Goal: Task Accomplishment & Management: Complete application form

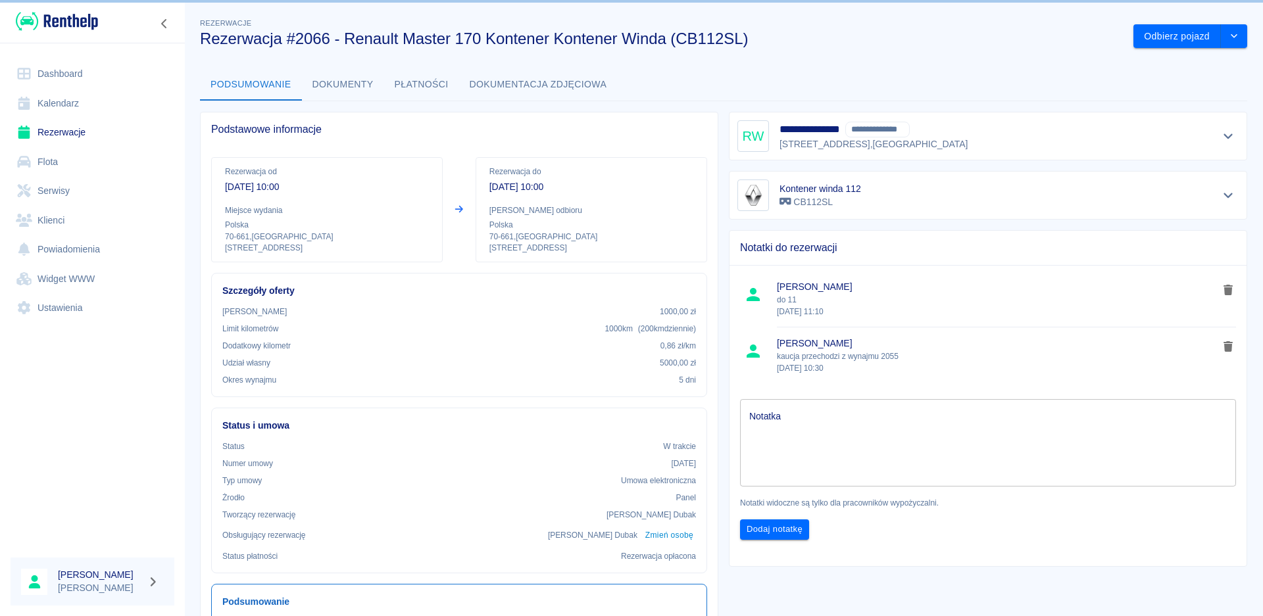
scroll to position [197, 0]
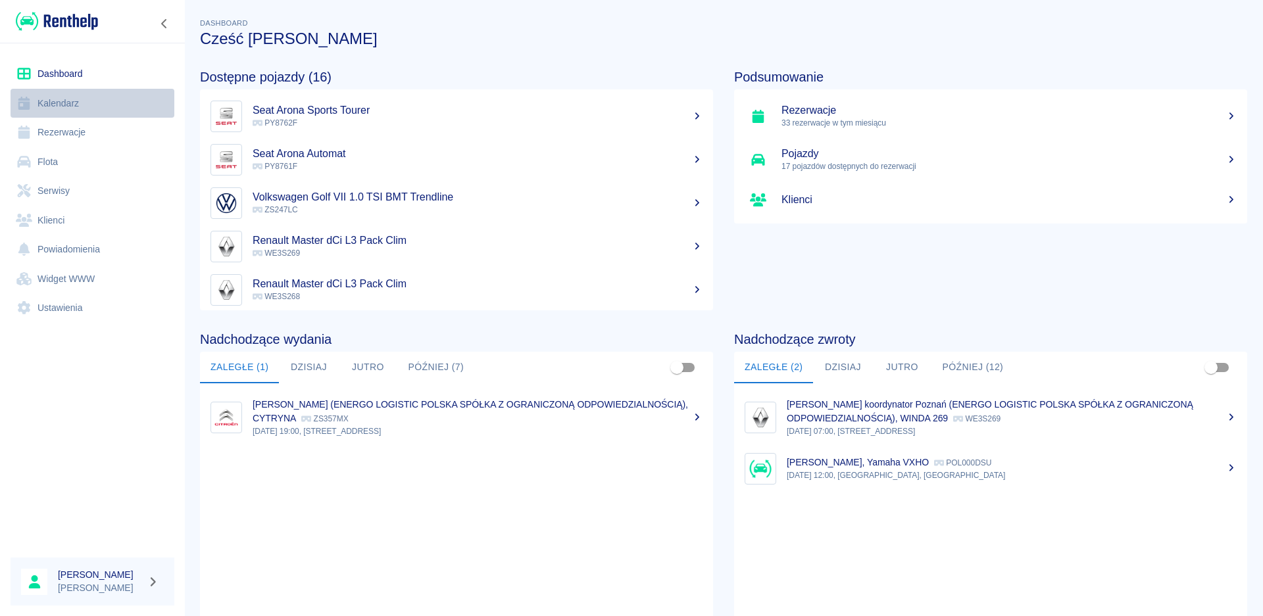
click at [62, 105] on link "Kalendarz" at bounding box center [93, 104] width 164 height 30
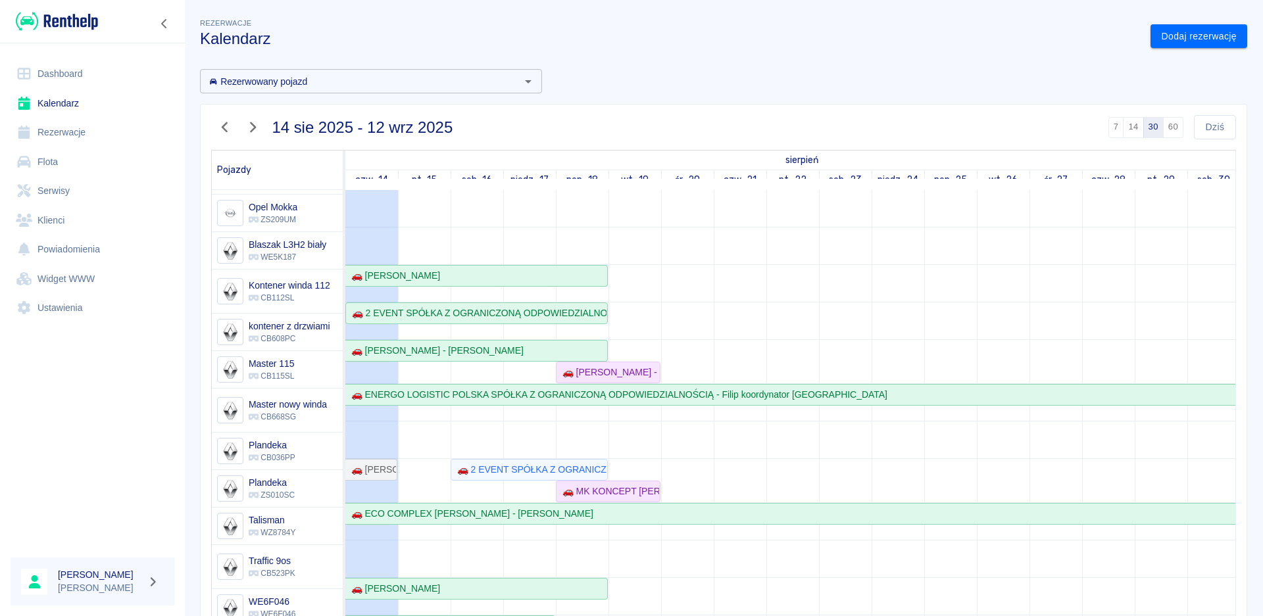
scroll to position [263, 0]
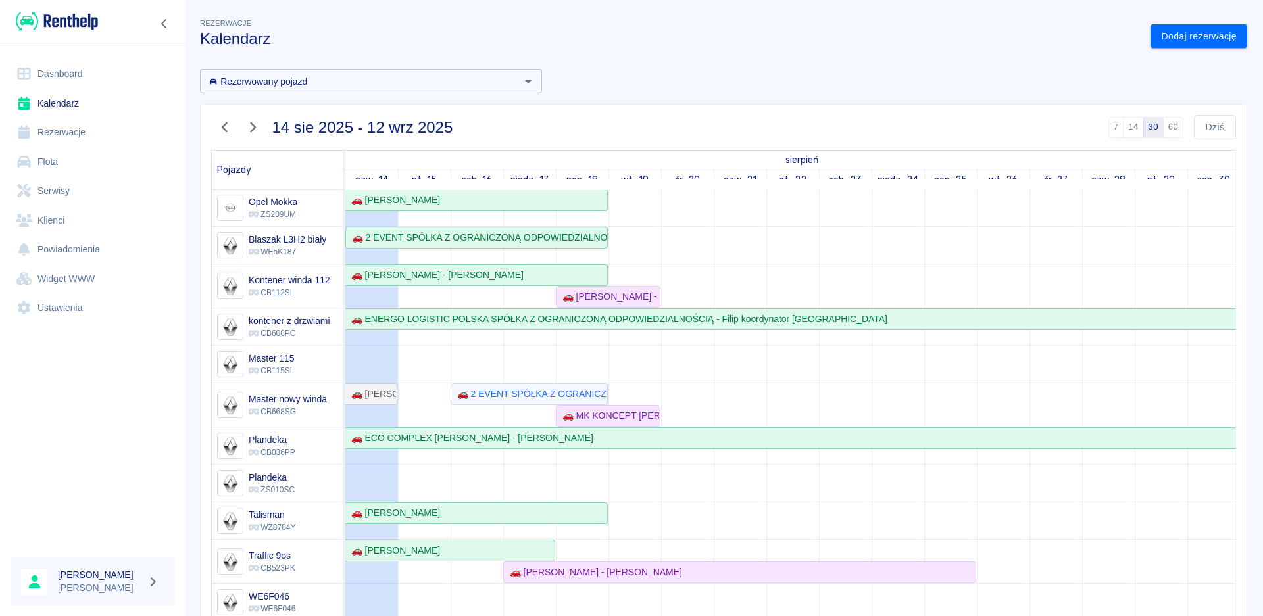
click at [47, 76] on link "Dashboard" at bounding box center [93, 74] width 164 height 30
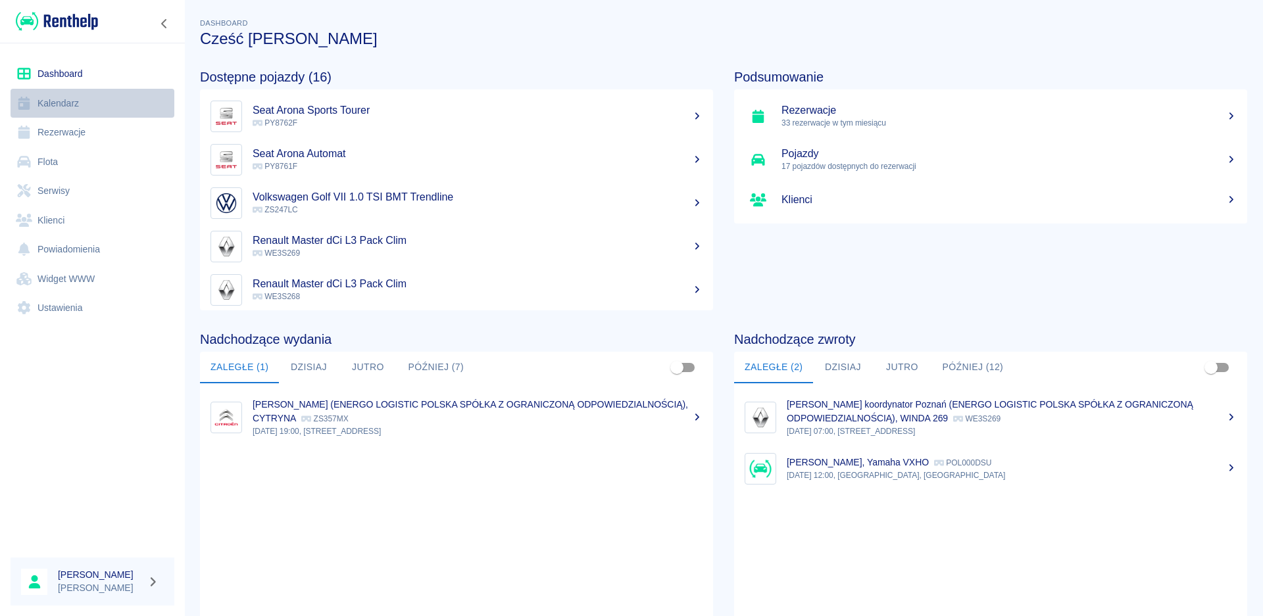
drag, startPoint x: 62, startPoint y: 109, endPoint x: 62, endPoint y: 101, distance: 7.3
click at [62, 107] on link "Kalendarz" at bounding box center [93, 104] width 164 height 30
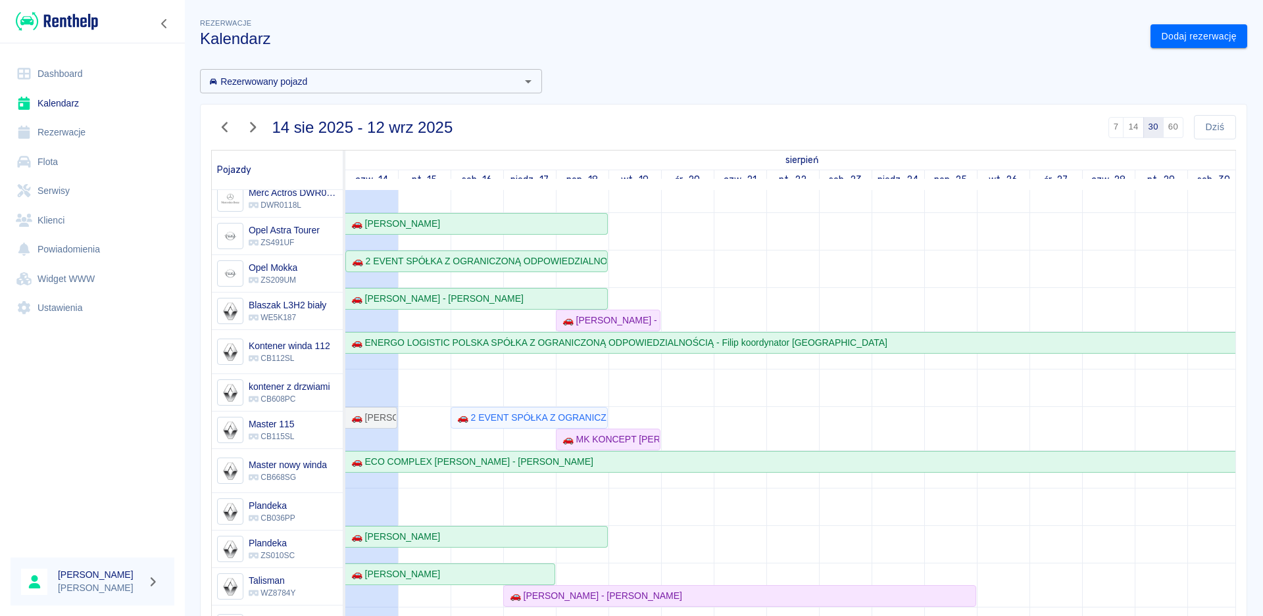
scroll to position [263, 0]
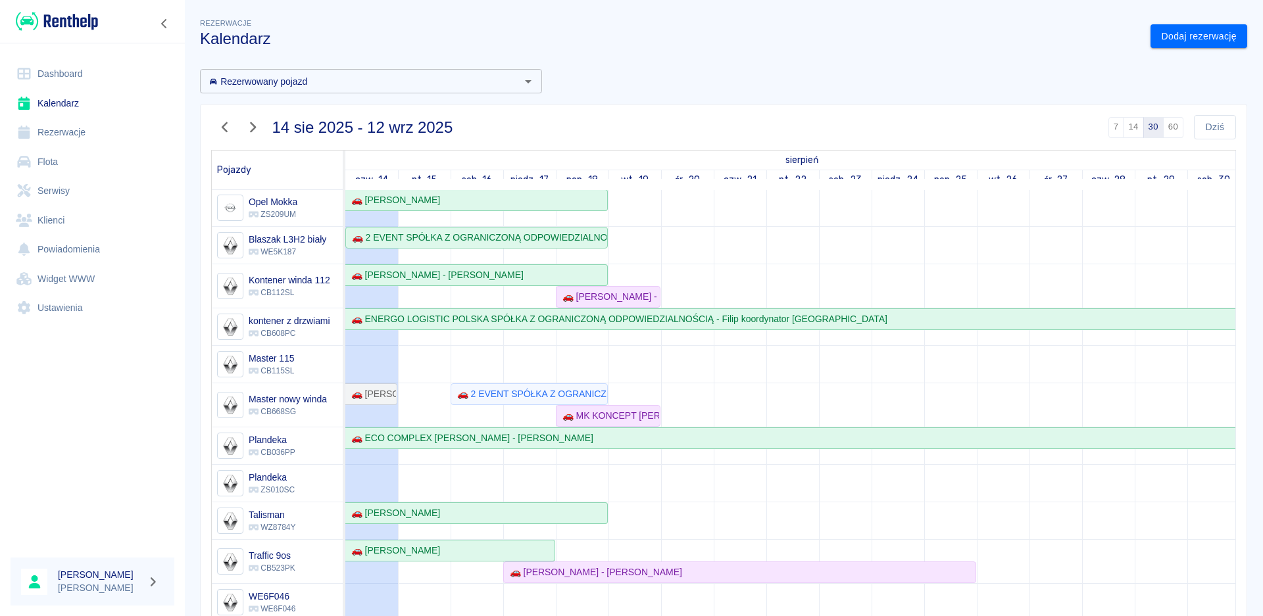
click at [68, 68] on link "Dashboard" at bounding box center [93, 74] width 164 height 30
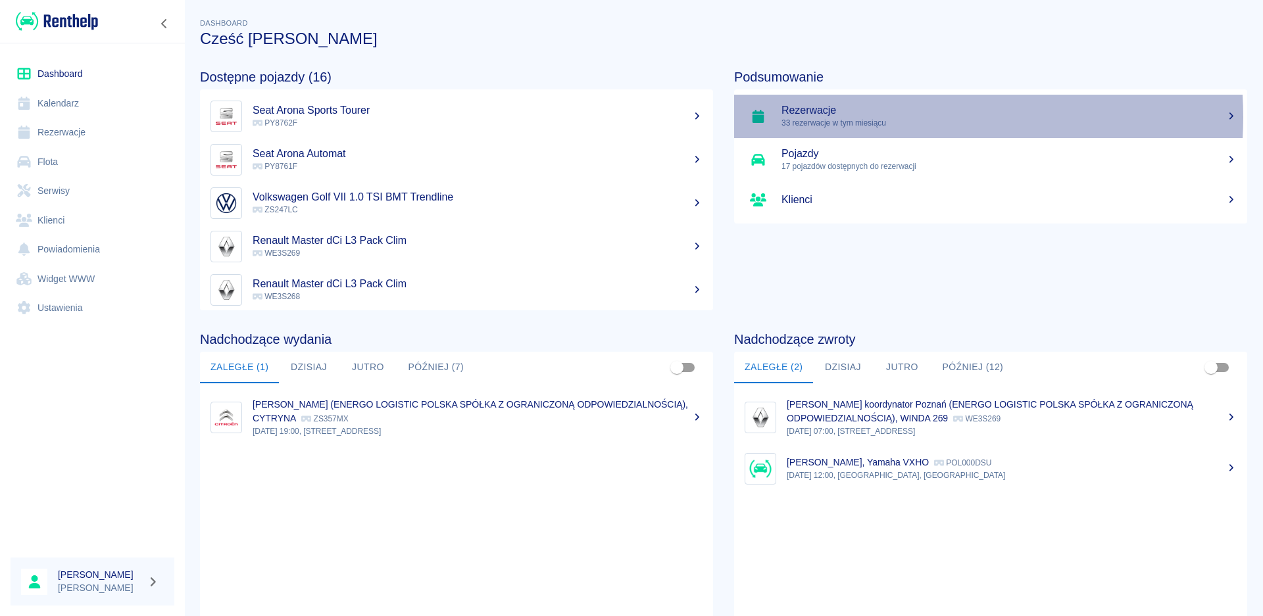
click at [878, 116] on div "Rezerwacje 33 rezerwacje w tym miesiącu" at bounding box center [1008, 116] width 455 height 25
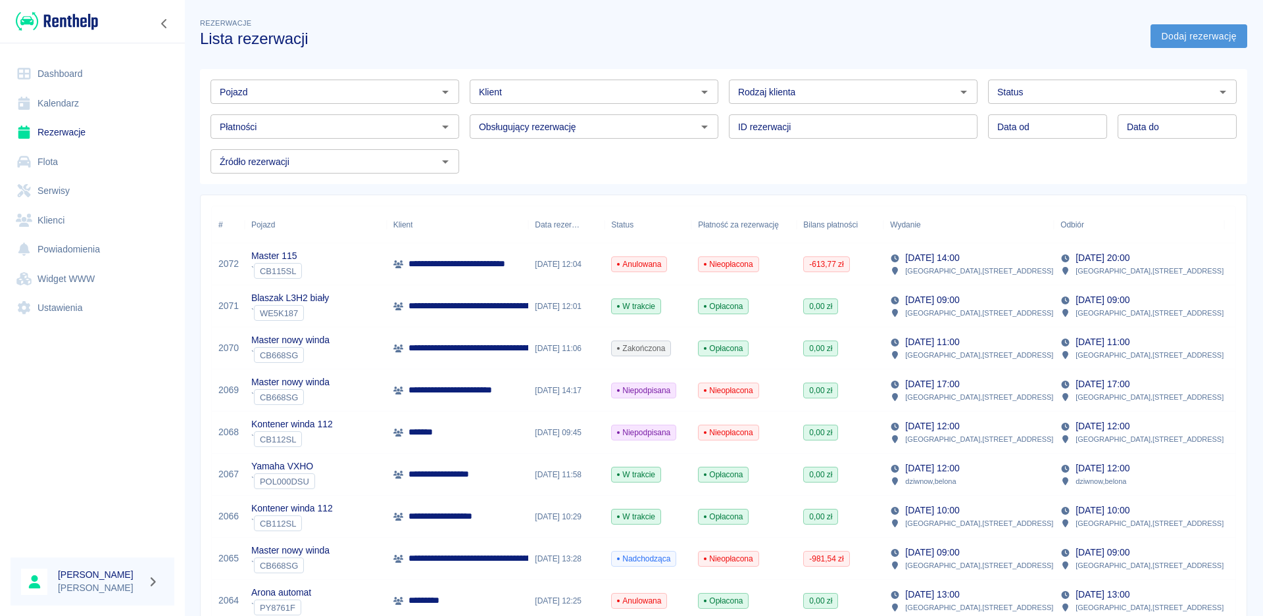
click at [1194, 39] on link "Dodaj rezerwację" at bounding box center [1198, 36] width 97 height 24
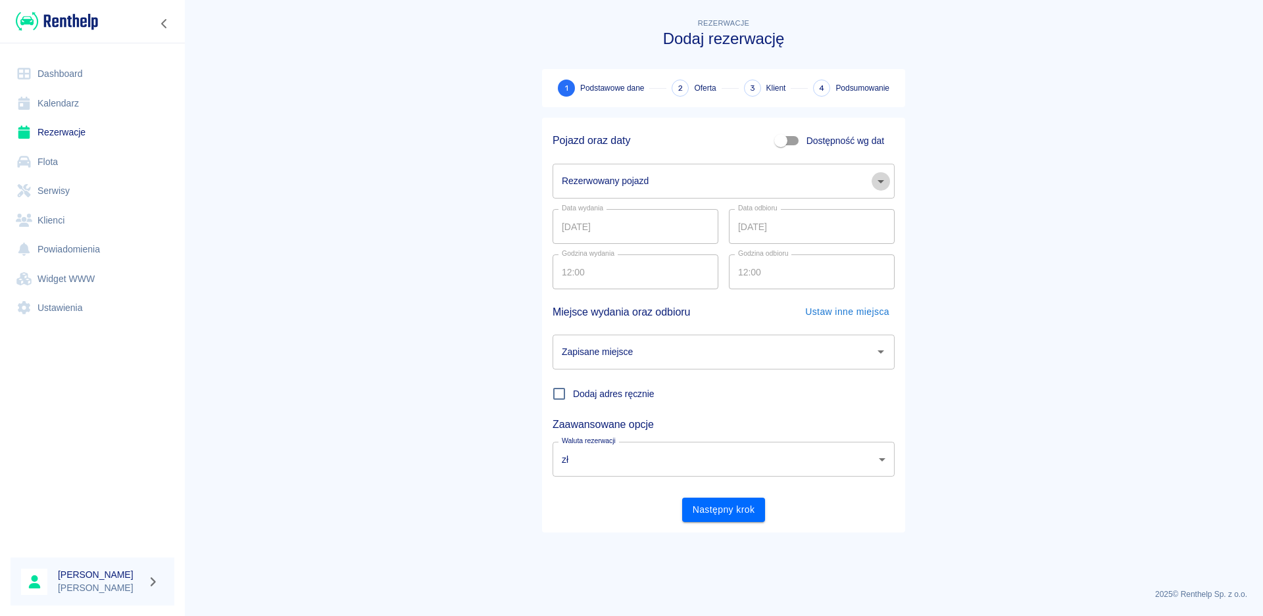
click at [882, 178] on icon "Otwórz" at bounding box center [881, 182] width 16 height 16
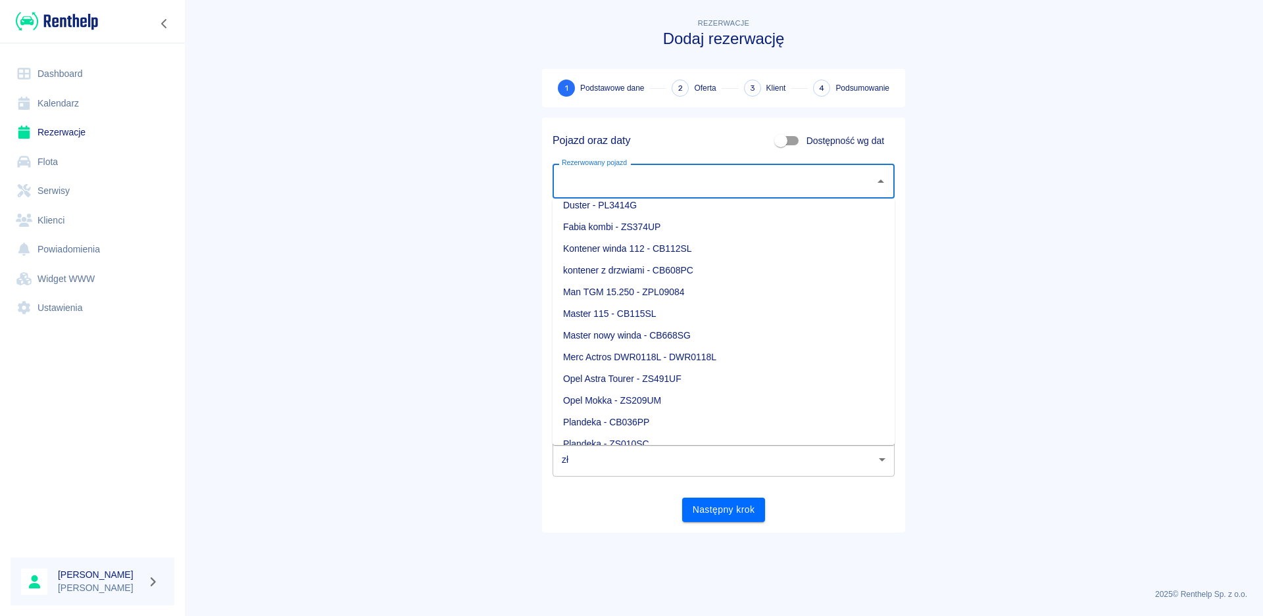
scroll to position [108, 0]
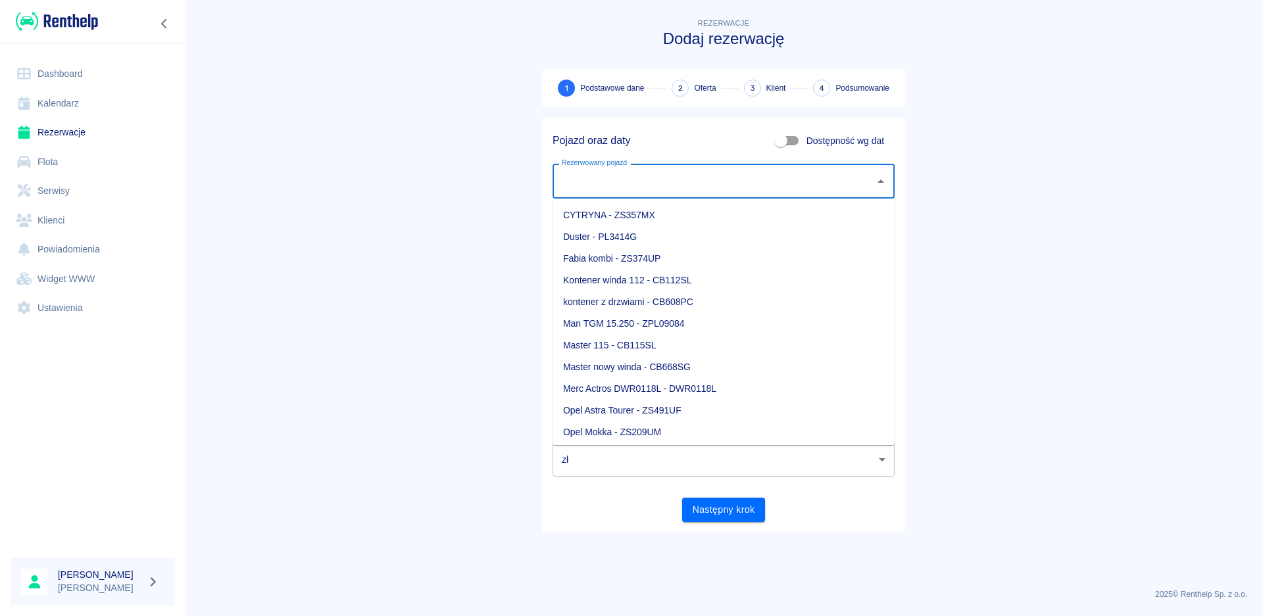
click at [646, 347] on li "Master 115 - CB115SL" at bounding box center [723, 346] width 342 height 22
type input "Master 115 - CB115SL"
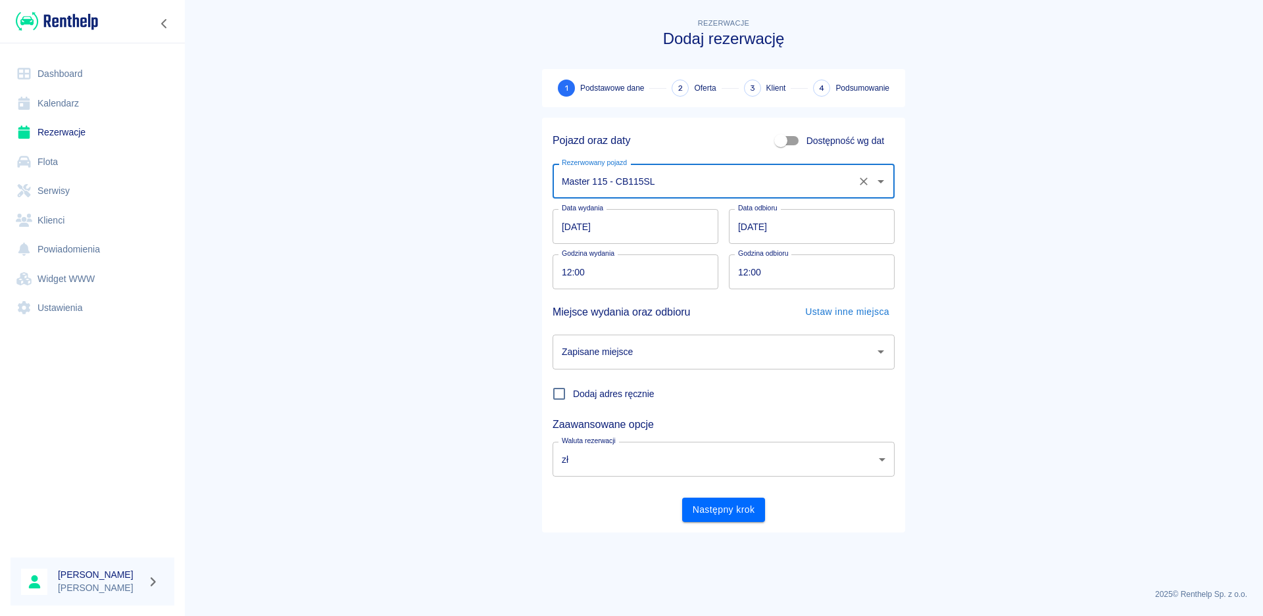
click at [573, 224] on input "[DATE]" at bounding box center [635, 226] width 166 height 35
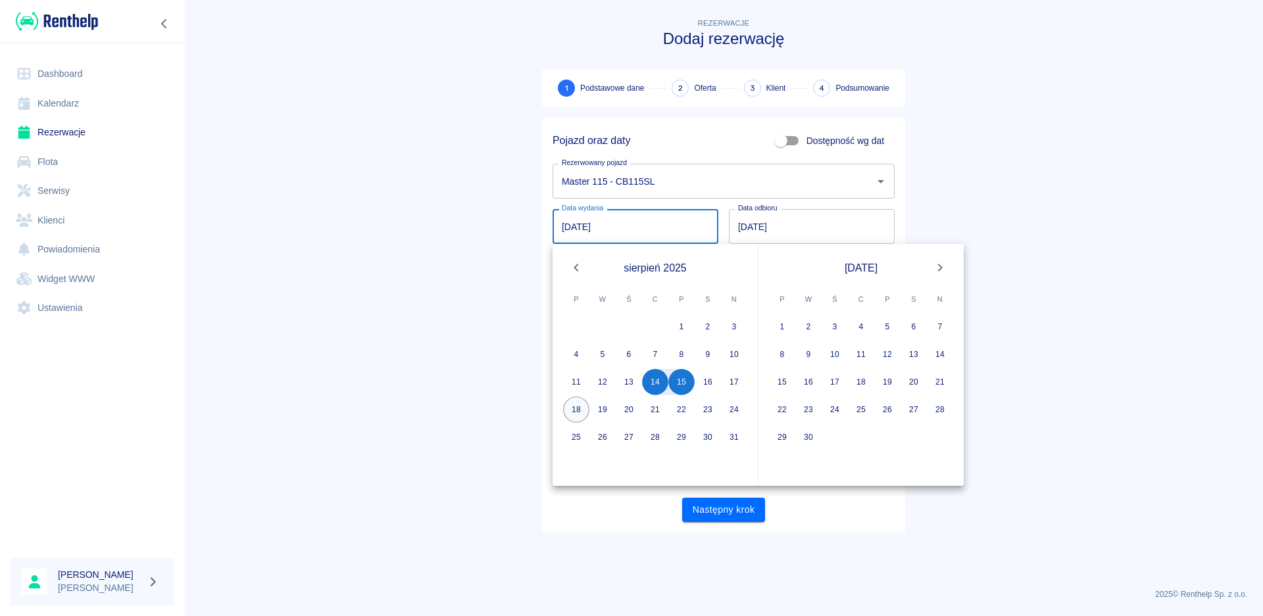
click at [571, 408] on button "18" at bounding box center [576, 410] width 26 height 26
type input "[DATE]"
type input "DD.MM.YYYY"
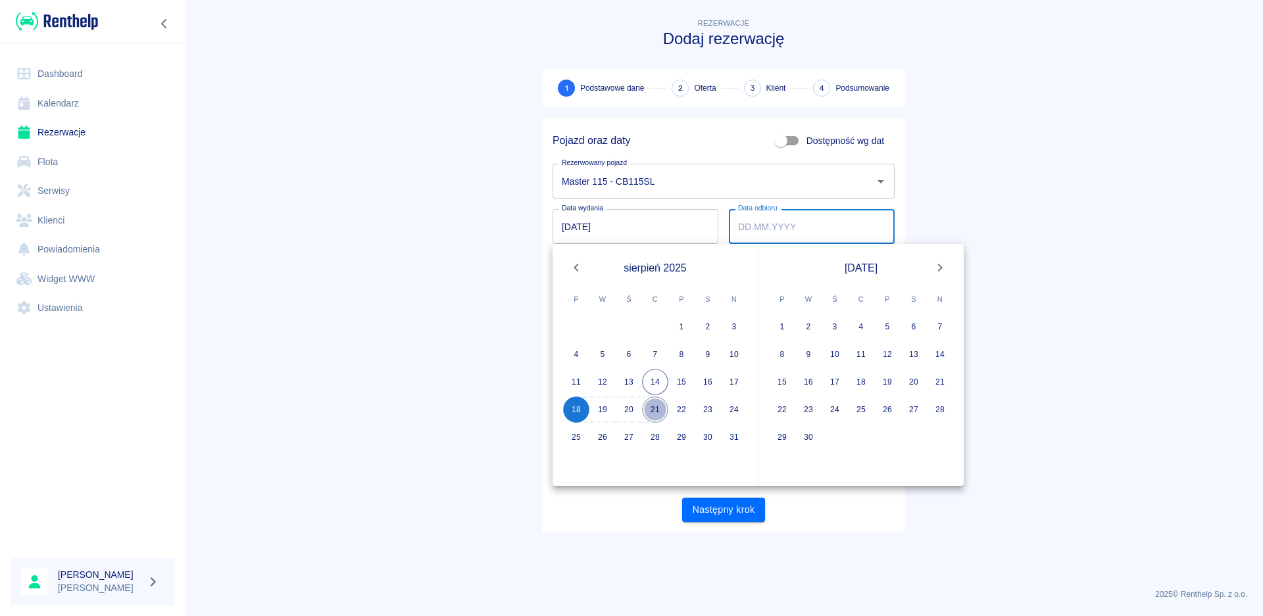
click at [655, 409] on button "21" at bounding box center [655, 410] width 26 height 26
type input "[DATE]"
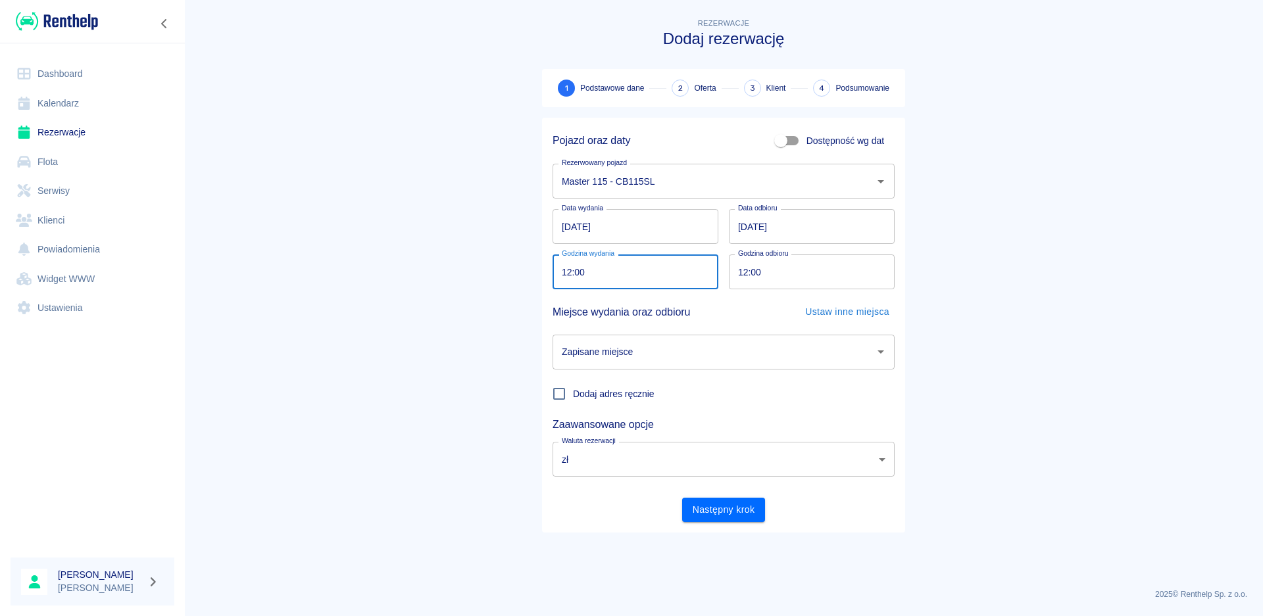
click at [570, 275] on input "12:00" at bounding box center [630, 271] width 157 height 35
type input "10:00"
click at [742, 274] on input "12:00" at bounding box center [807, 271] width 157 height 35
click at [881, 353] on icon "Otwórz" at bounding box center [880, 351] width 7 height 3
type input "10:00"
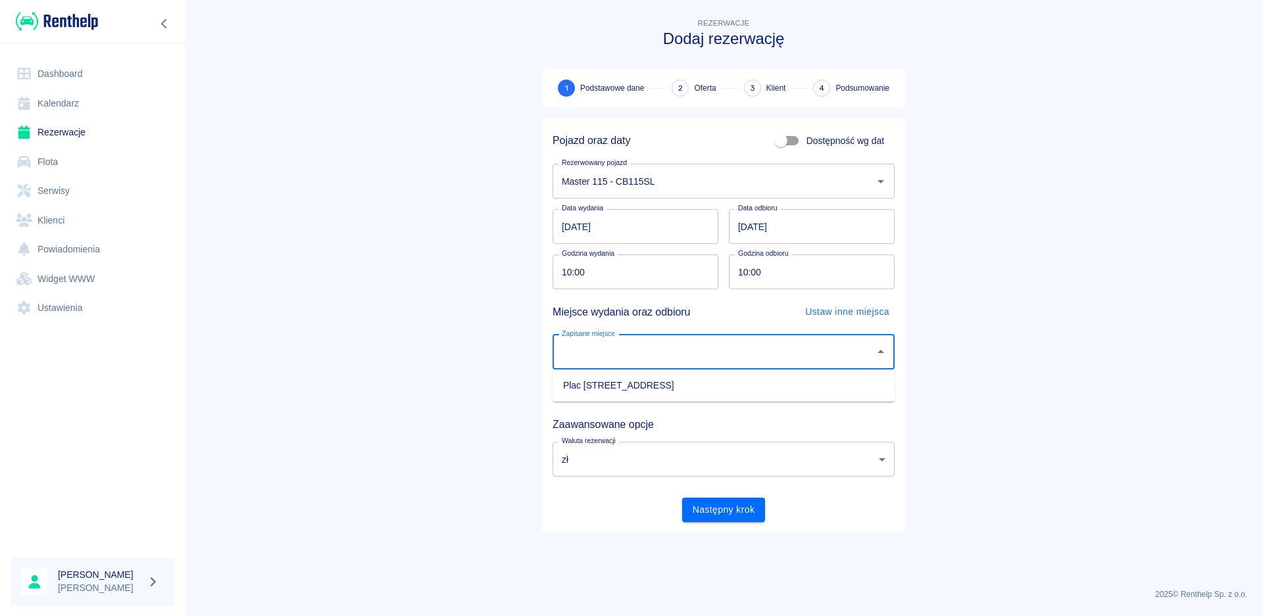
click at [678, 389] on li "Plac [STREET_ADDRESS]" at bounding box center [723, 386] width 342 height 22
type input "Plac [STREET_ADDRESS]"
click at [732, 511] on button "Następny krok" at bounding box center [724, 510] width 84 height 24
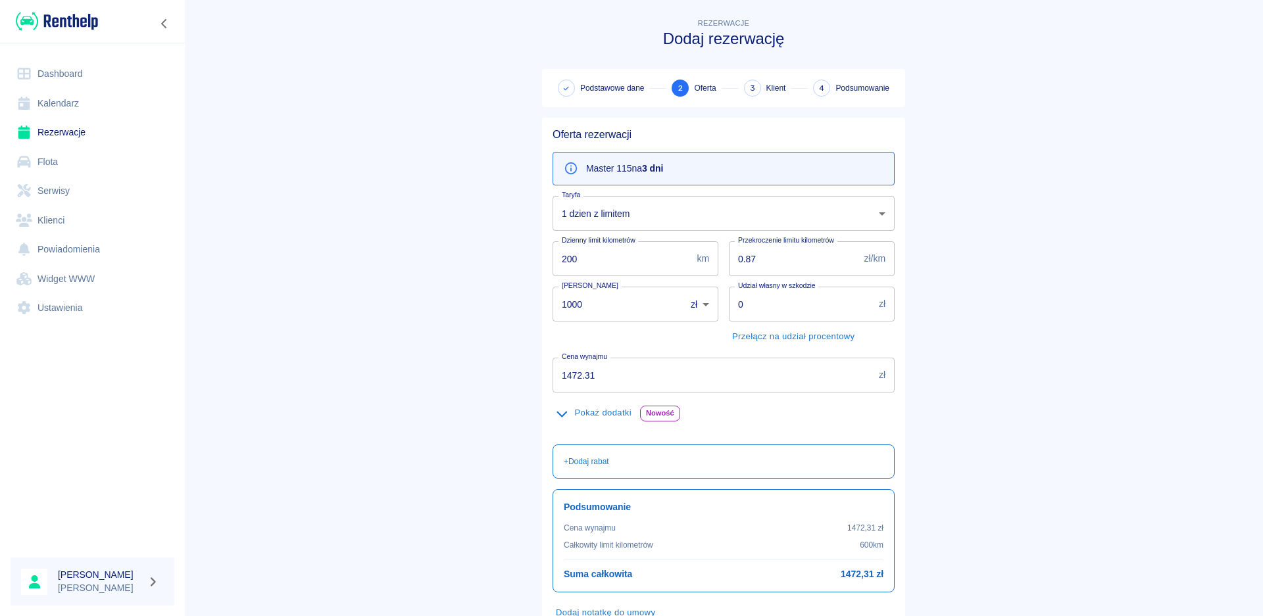
click at [873, 219] on body "Używamy plików Cookies, by zapewnić Ci najlepsze możliwe doświadczenie. Aby dow…" at bounding box center [631, 308] width 1263 height 616
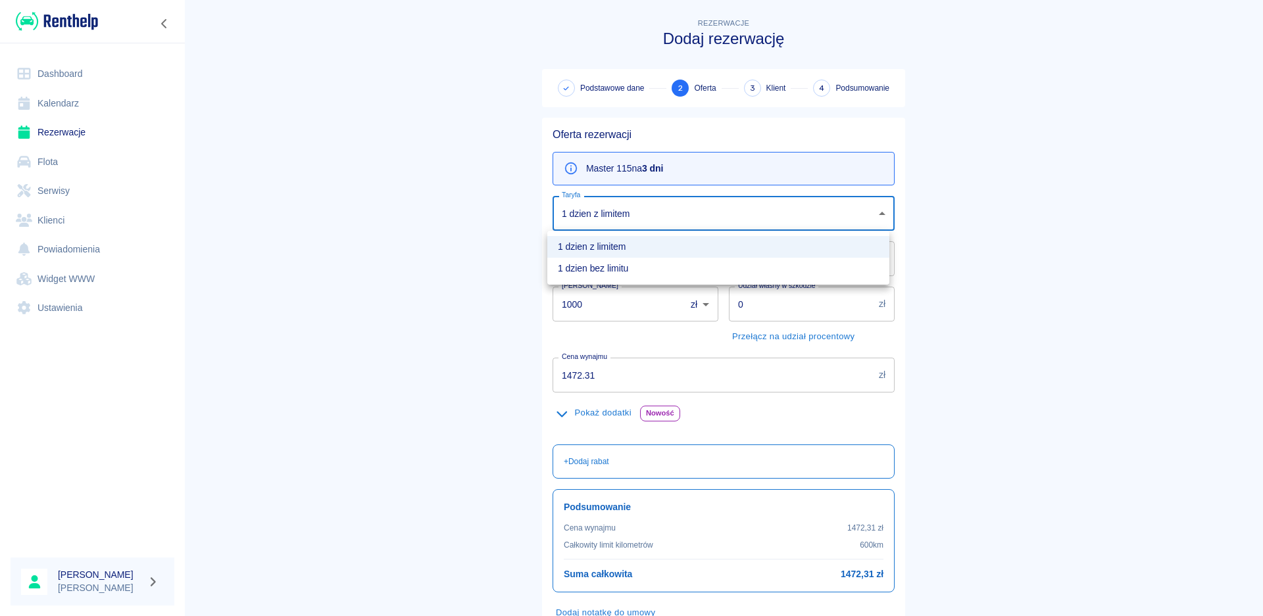
click at [602, 268] on li "1 dzien bez limitu" at bounding box center [718, 269] width 342 height 22
type input "4732b397-8444-4935-ace6-6f0cd43707fb"
type input "1200"
type input "1841.31"
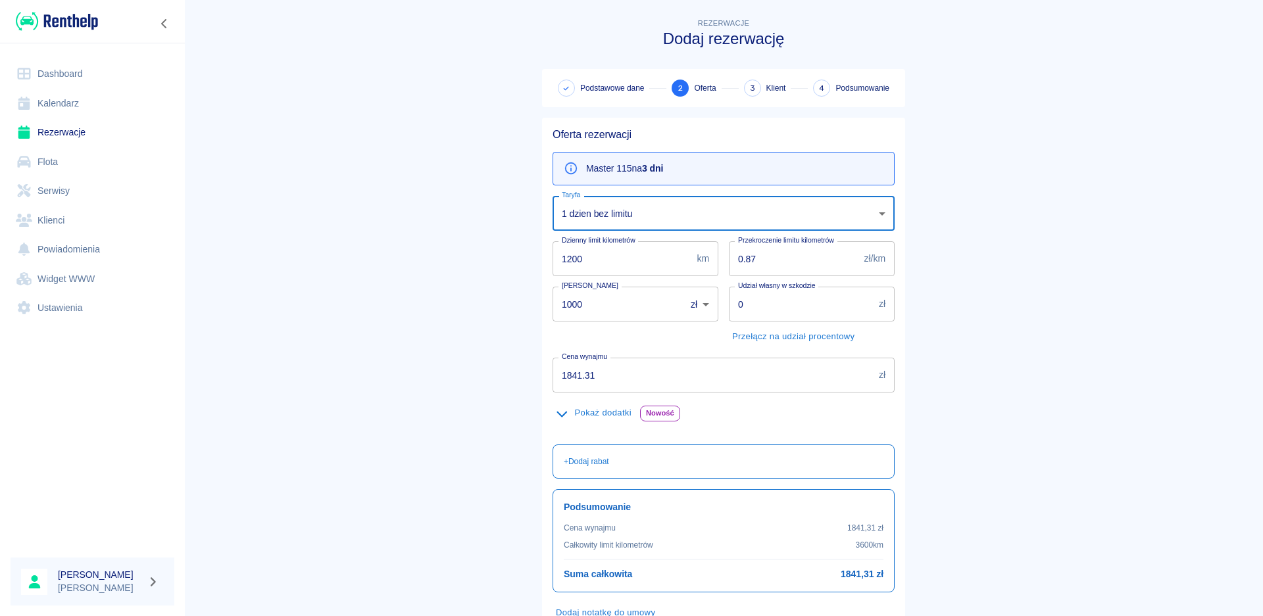
click at [566, 258] on input "1200" at bounding box center [621, 258] width 139 height 35
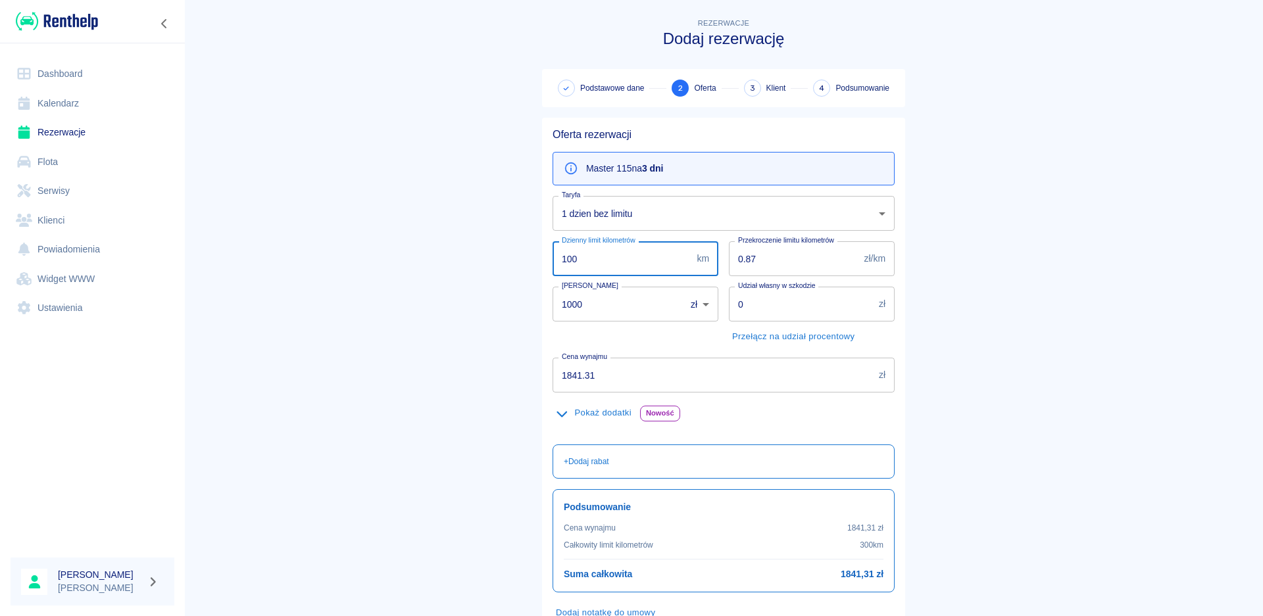
type input "1300"
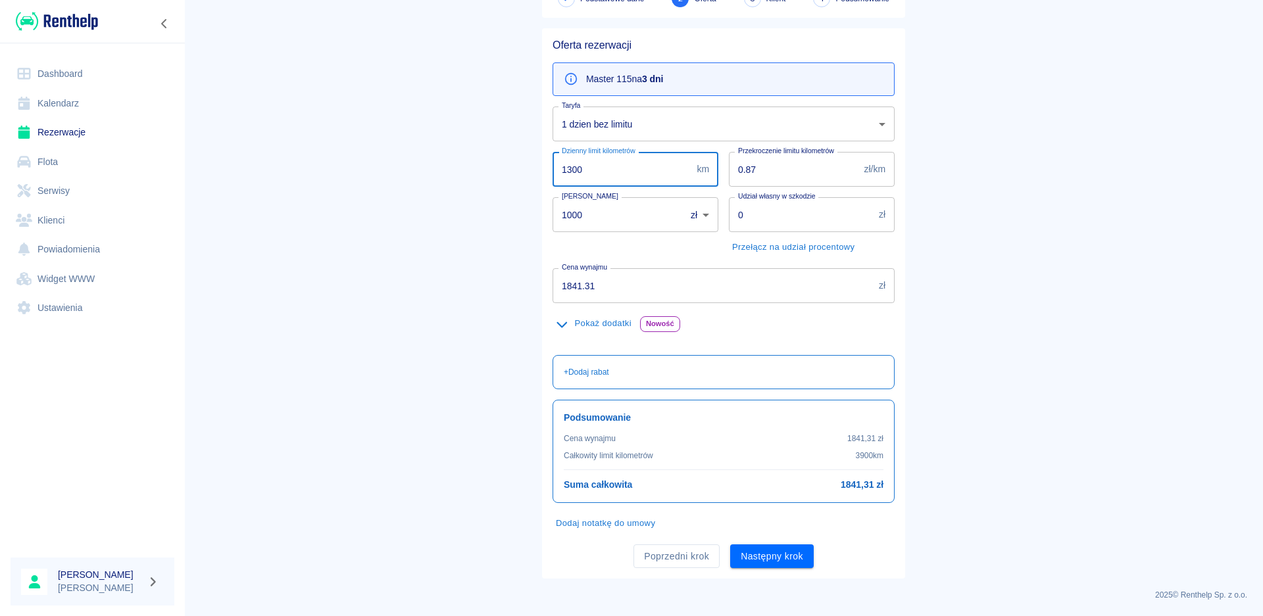
scroll to position [90, 0]
click at [782, 556] on button "Następny krok" at bounding box center [772, 556] width 84 height 24
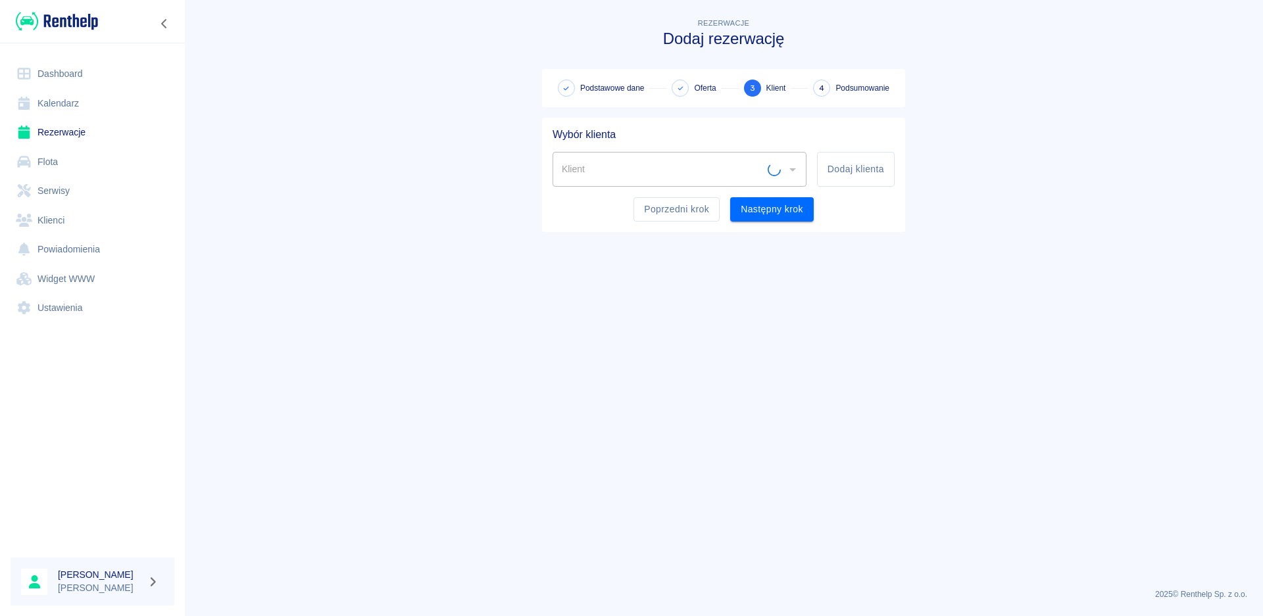
scroll to position [0, 0]
click at [852, 172] on button "Dodaj klienta" at bounding box center [856, 169] width 78 height 35
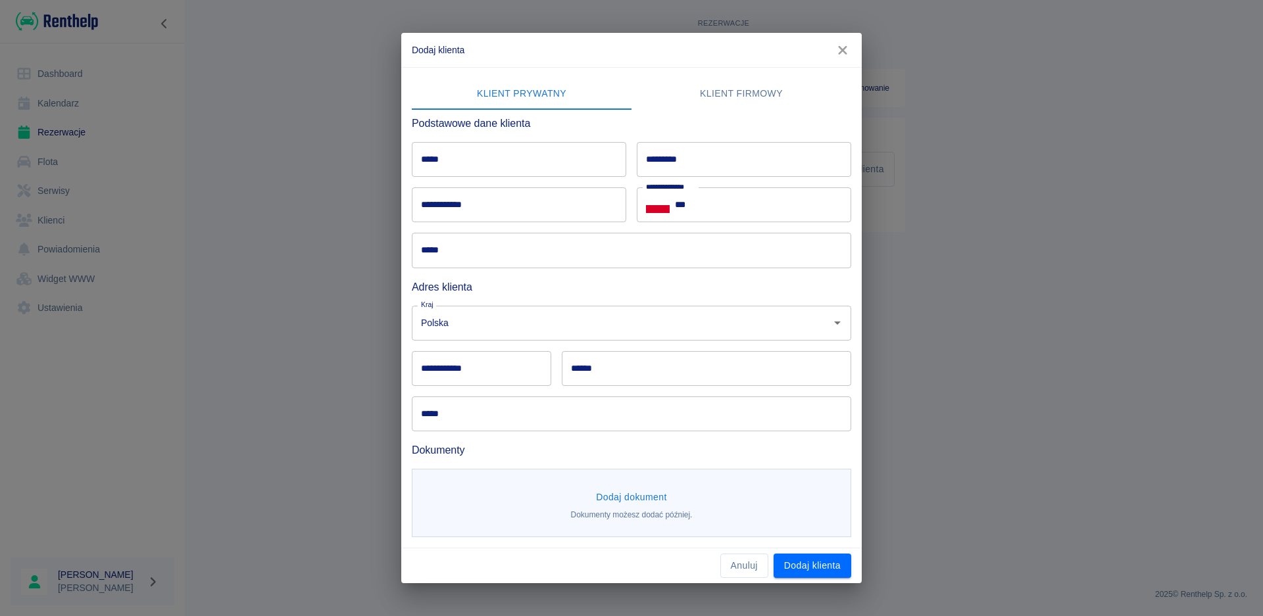
click at [470, 162] on input "*****" at bounding box center [519, 159] width 214 height 35
click at [841, 49] on icon "button" at bounding box center [842, 50] width 17 height 14
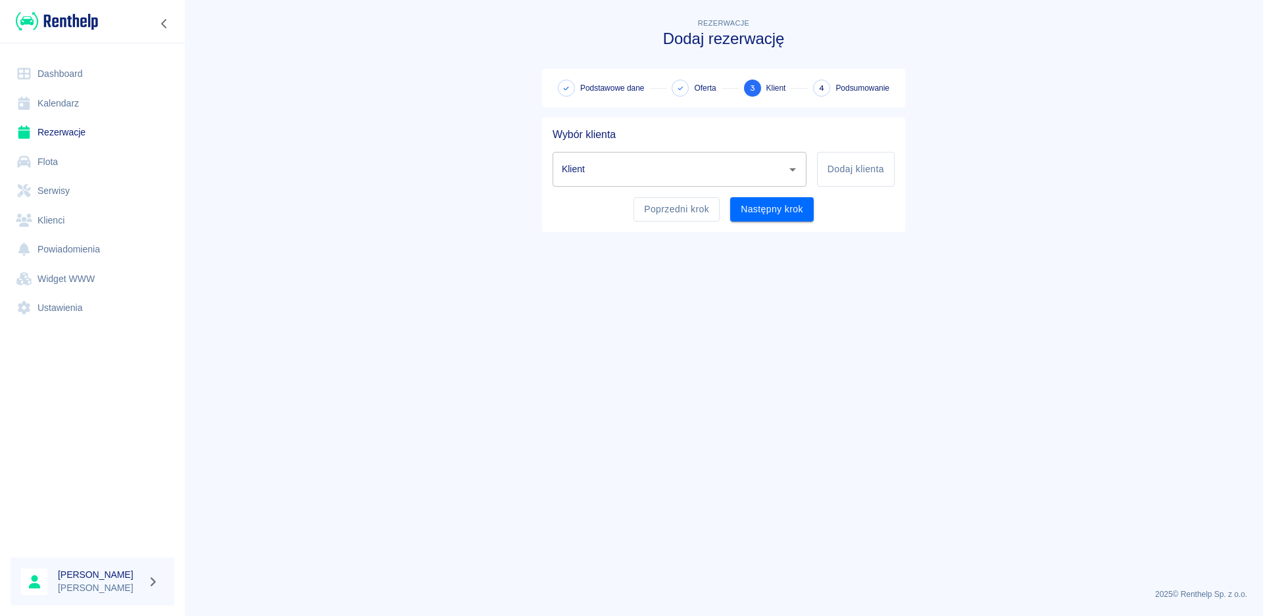
click at [683, 173] on input "Klient" at bounding box center [669, 169] width 222 height 23
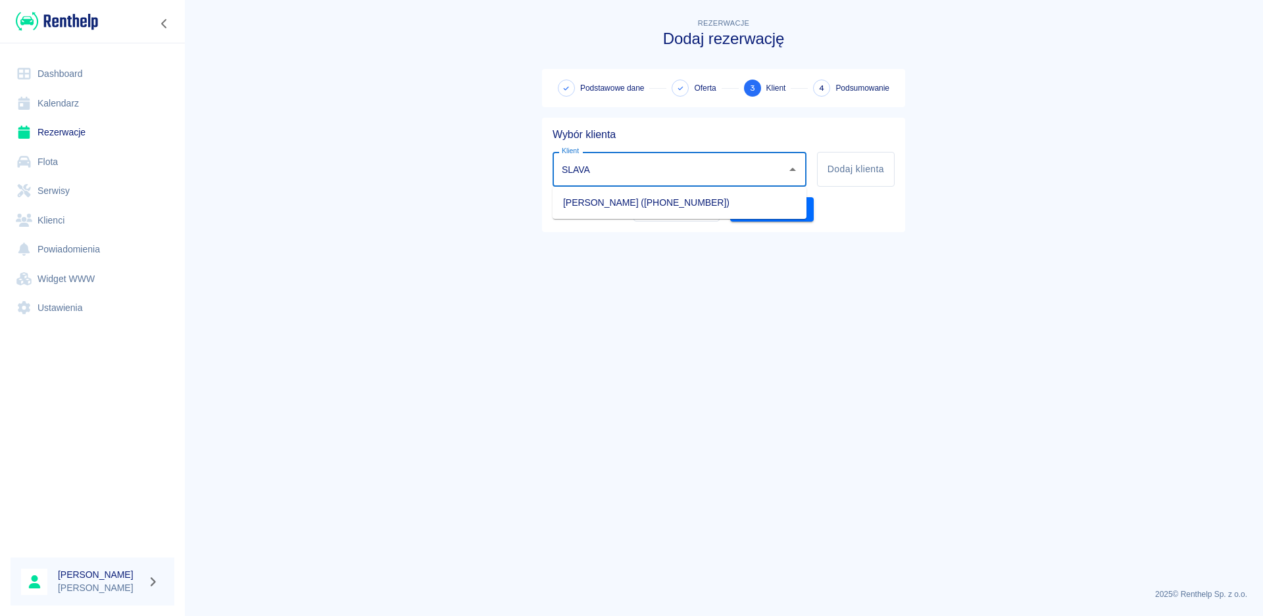
click at [612, 203] on li "[PERSON_NAME] ([PHONE_NUMBER])" at bounding box center [679, 203] width 254 height 22
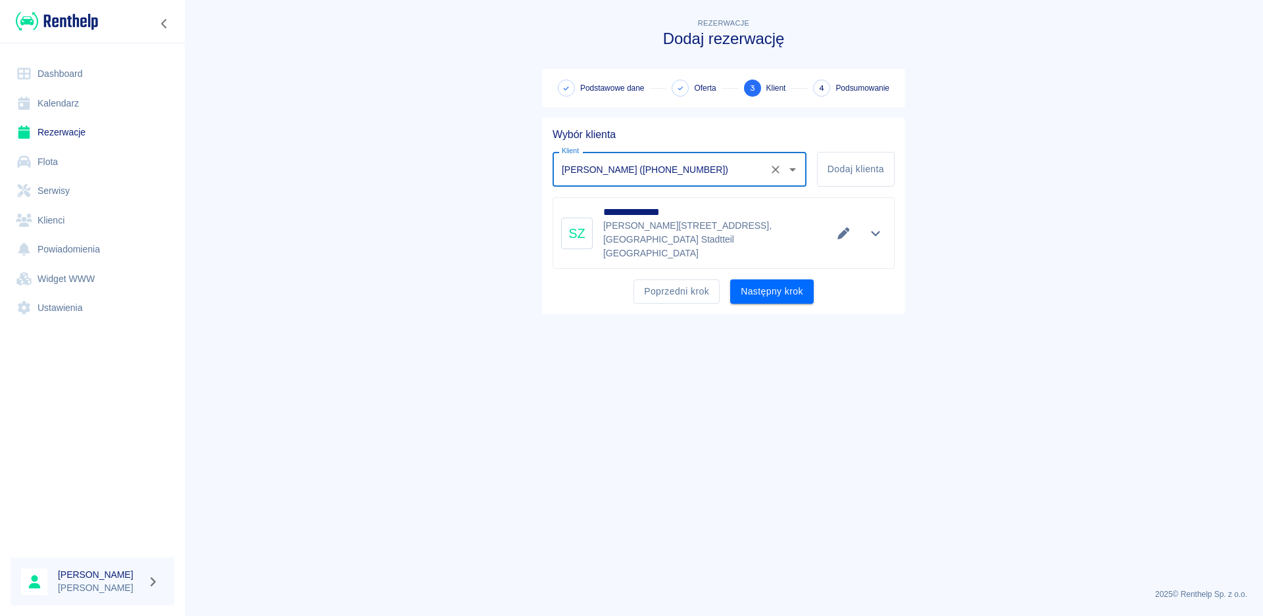
type input "[PERSON_NAME] ([PHONE_NUMBER])"
click at [872, 228] on icon "Pokaż szczegóły" at bounding box center [875, 234] width 15 height 12
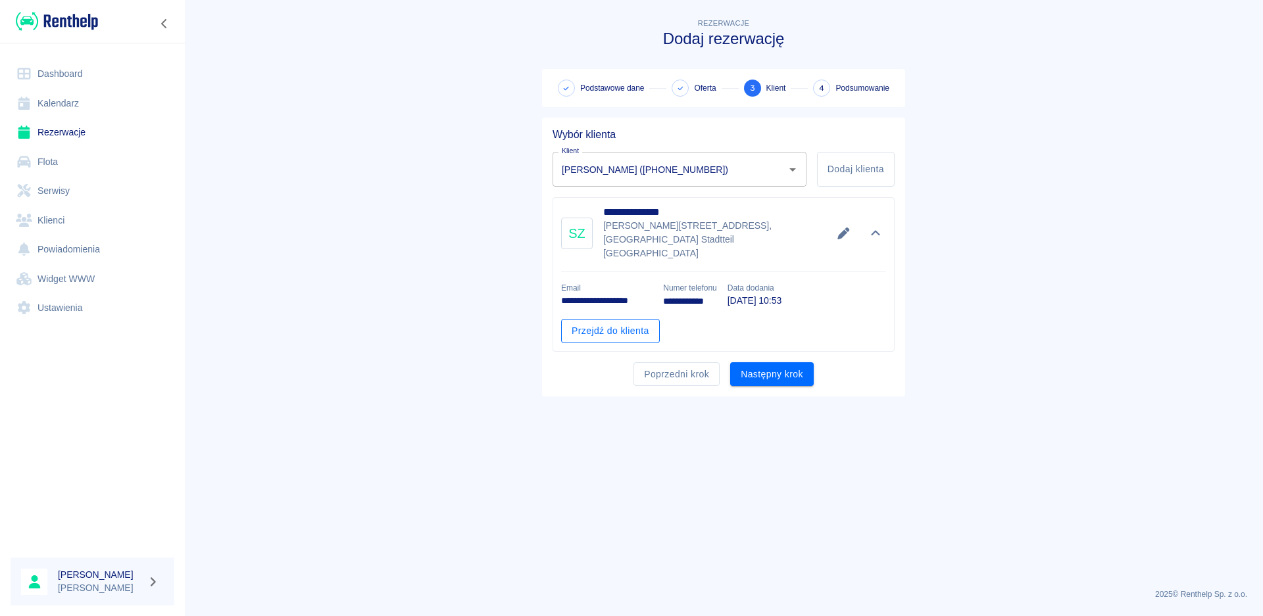
click at [623, 319] on link "Przejdź do klienta" at bounding box center [610, 331] width 99 height 24
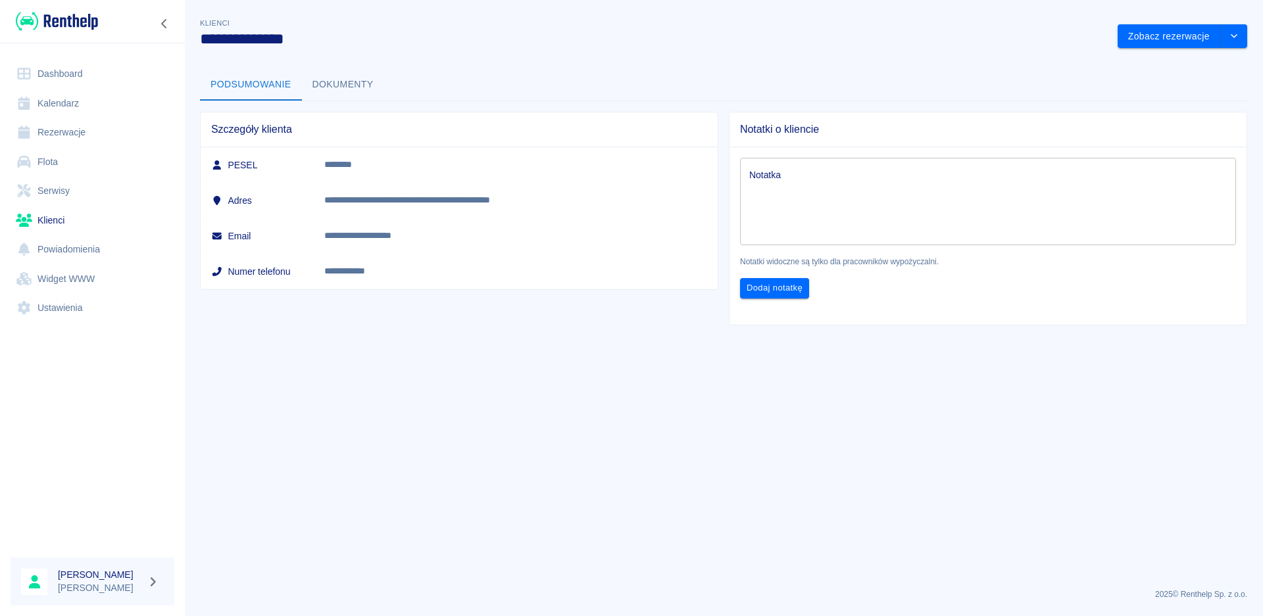
click at [355, 77] on button "Dokumenty" at bounding box center [343, 85] width 82 height 32
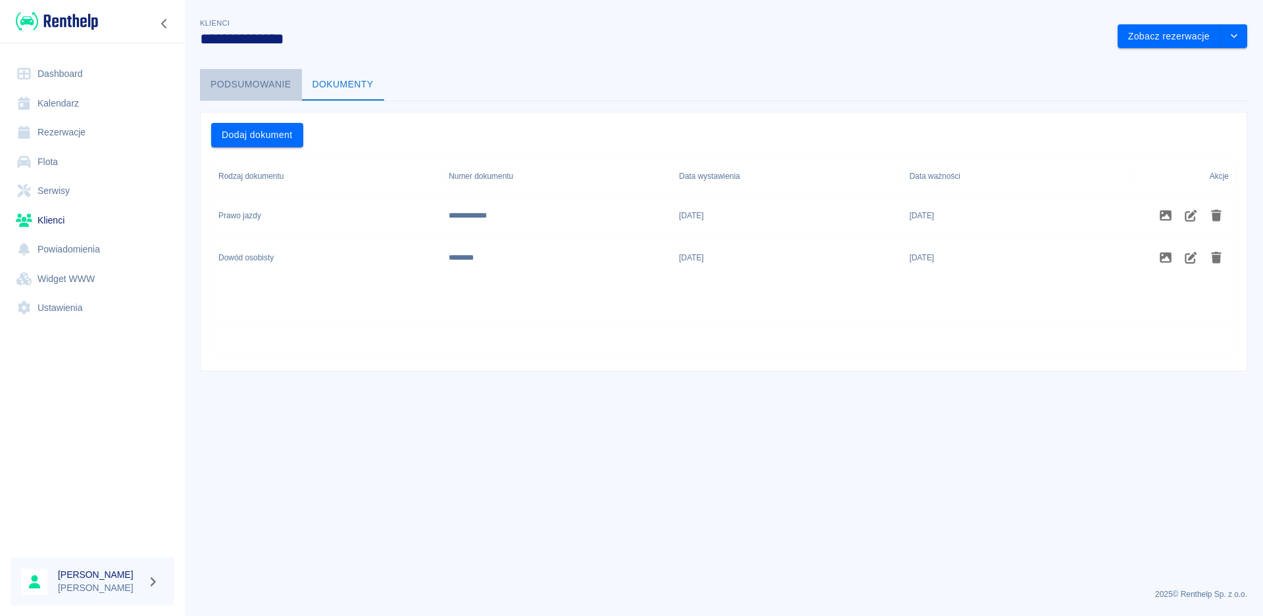
click at [257, 89] on button "Podsumowanie" at bounding box center [251, 85] width 102 height 32
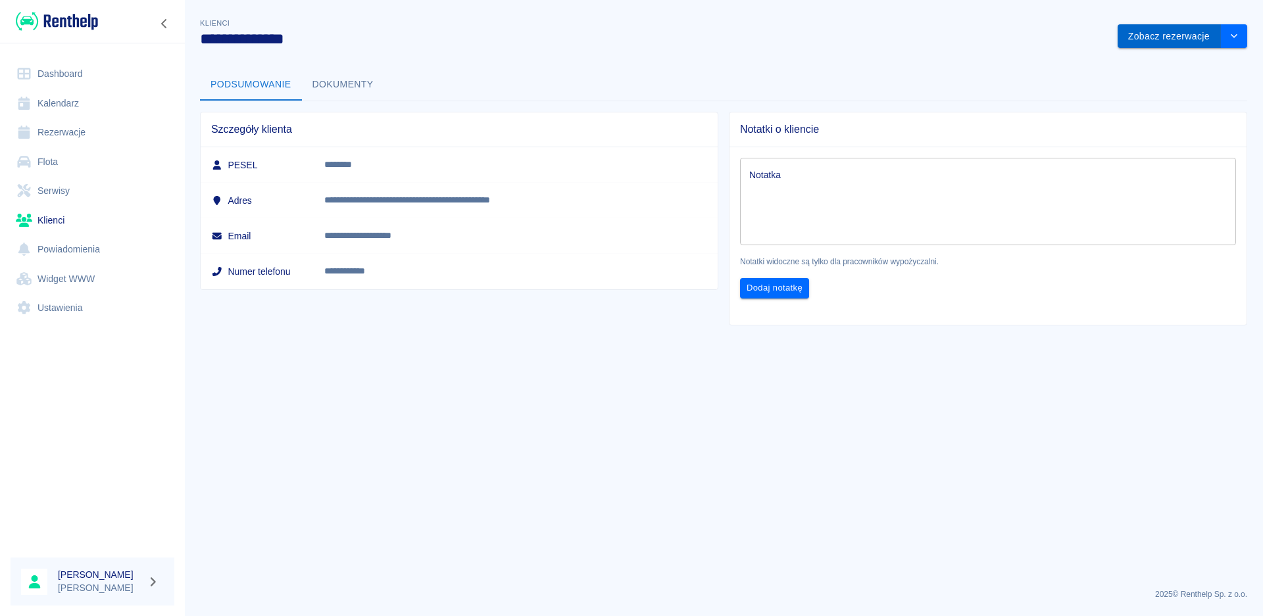
click at [1162, 34] on button "Zobacz rezerwacje" at bounding box center [1168, 36] width 103 height 24
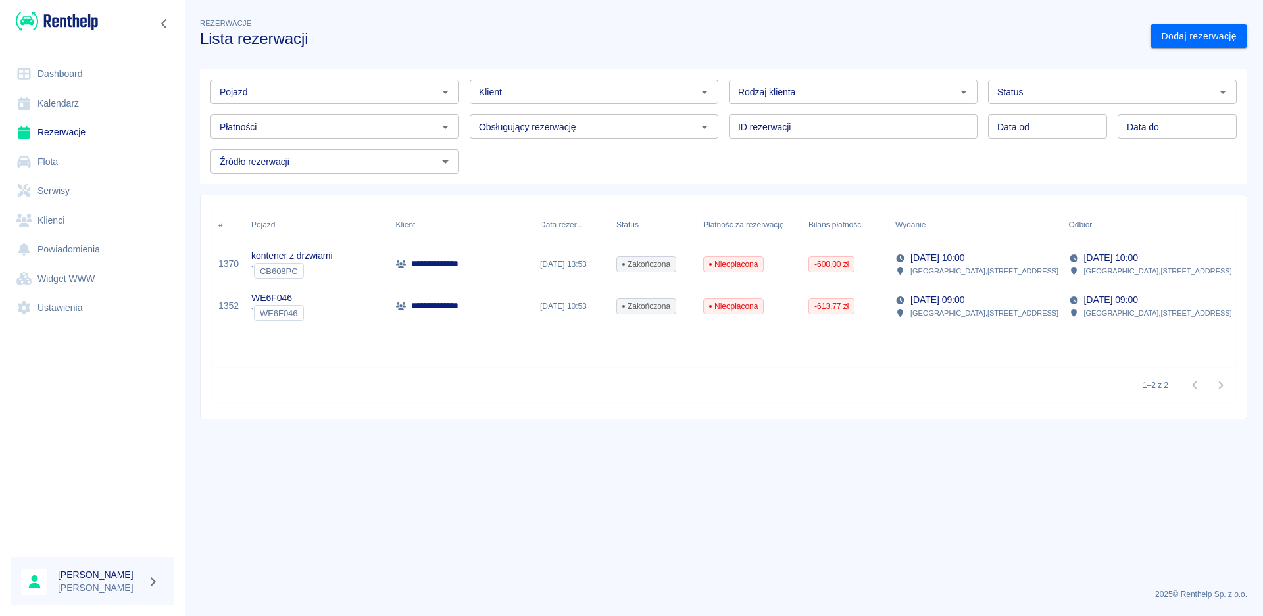
type input "[PERSON_NAME] ([PHONE_NUMBER])"
click at [156, 23] on button "Zwiń nawigację" at bounding box center [165, 23] width 20 height 17
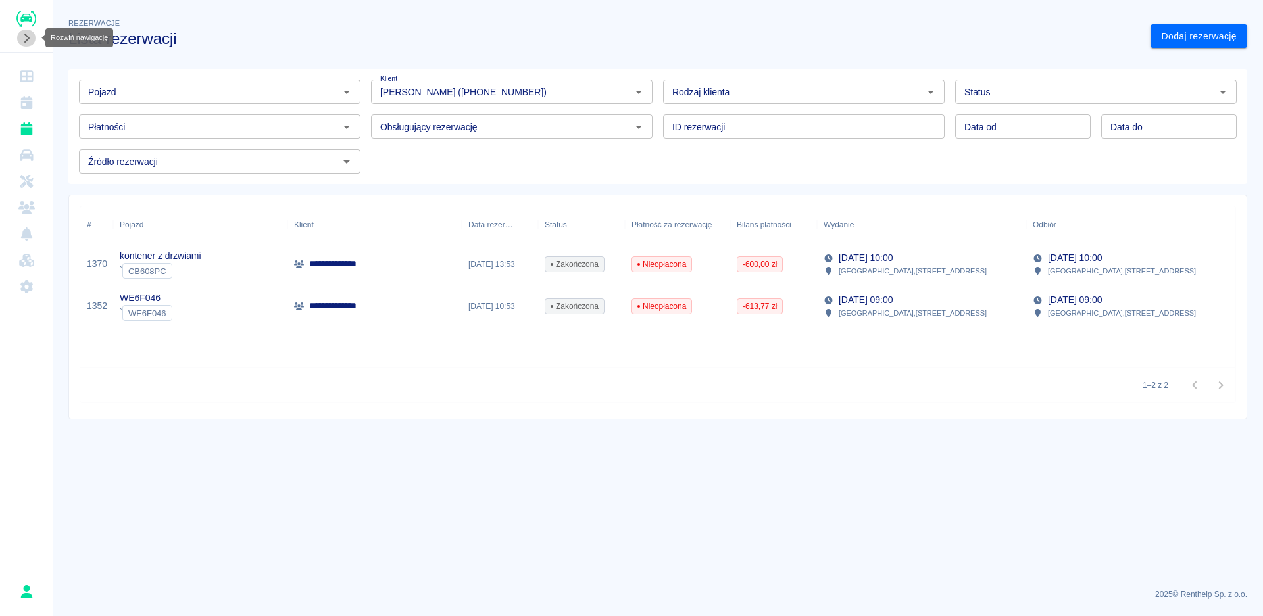
click at [26, 35] on icon "Rozwiń nawigację" at bounding box center [26, 38] width 5 height 9
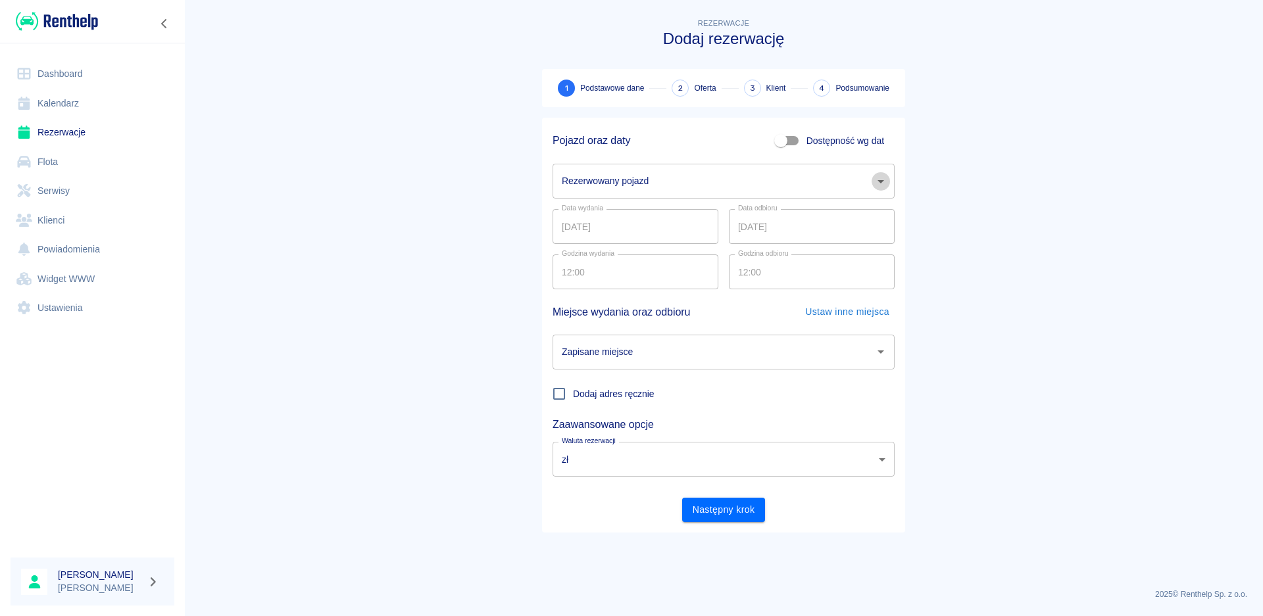
click at [878, 180] on icon "Otwórz" at bounding box center [880, 181] width 7 height 3
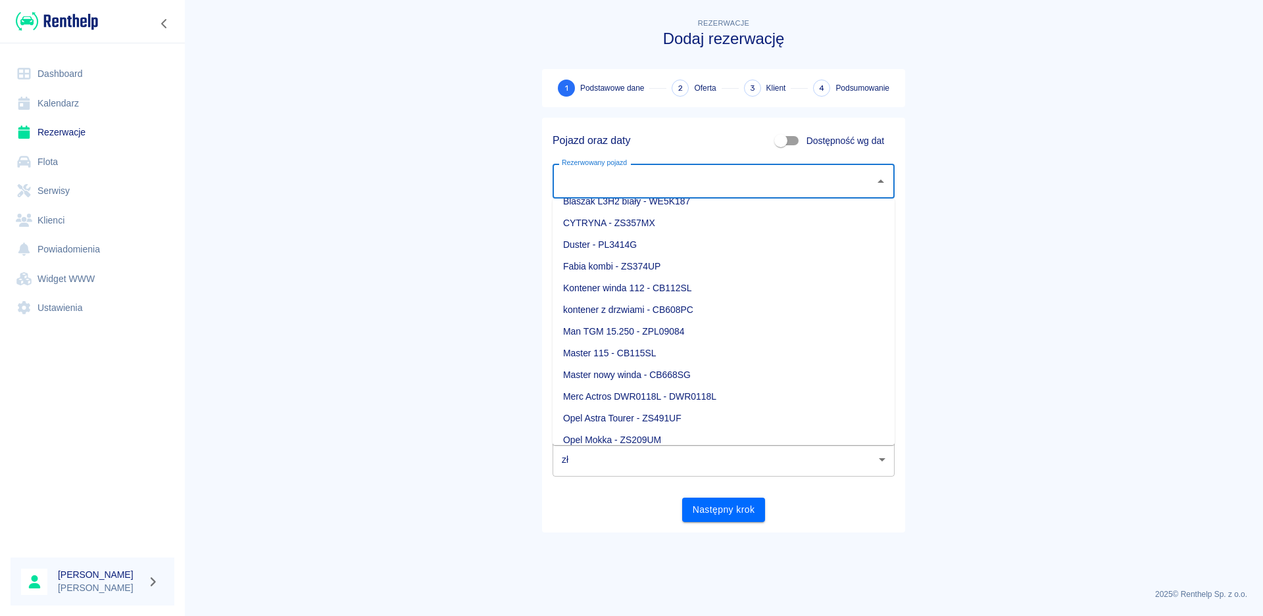
scroll to position [132, 0]
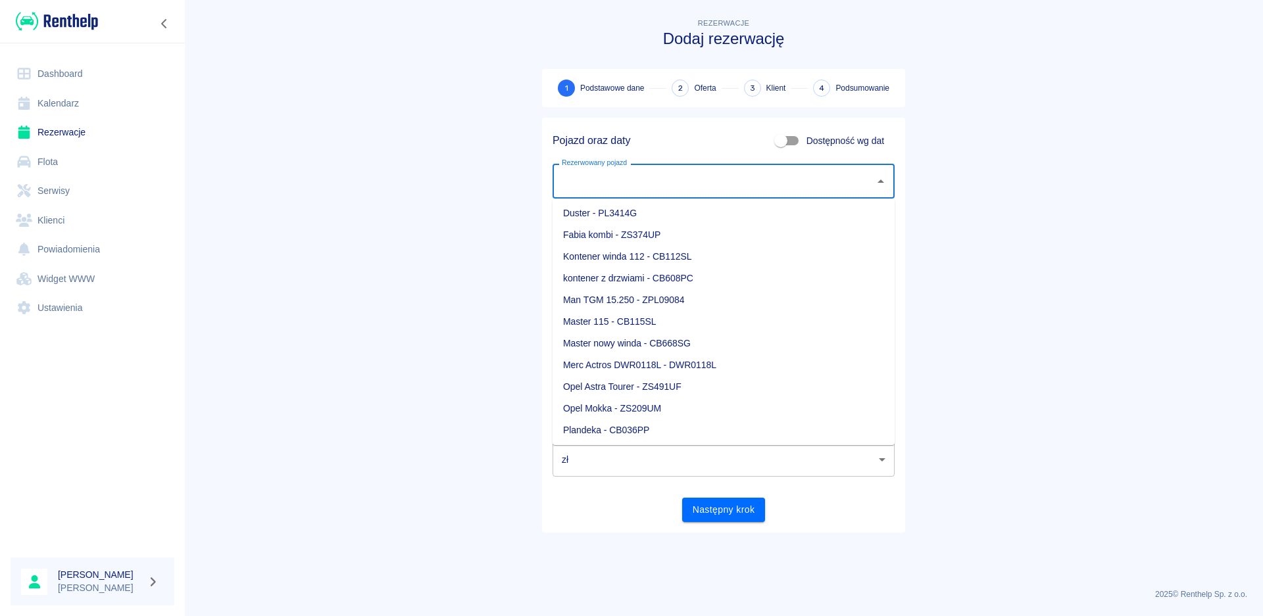
click at [633, 314] on li "Master 115 - CB115SL" at bounding box center [723, 322] width 342 height 22
type input "Master 115 - CB115SL"
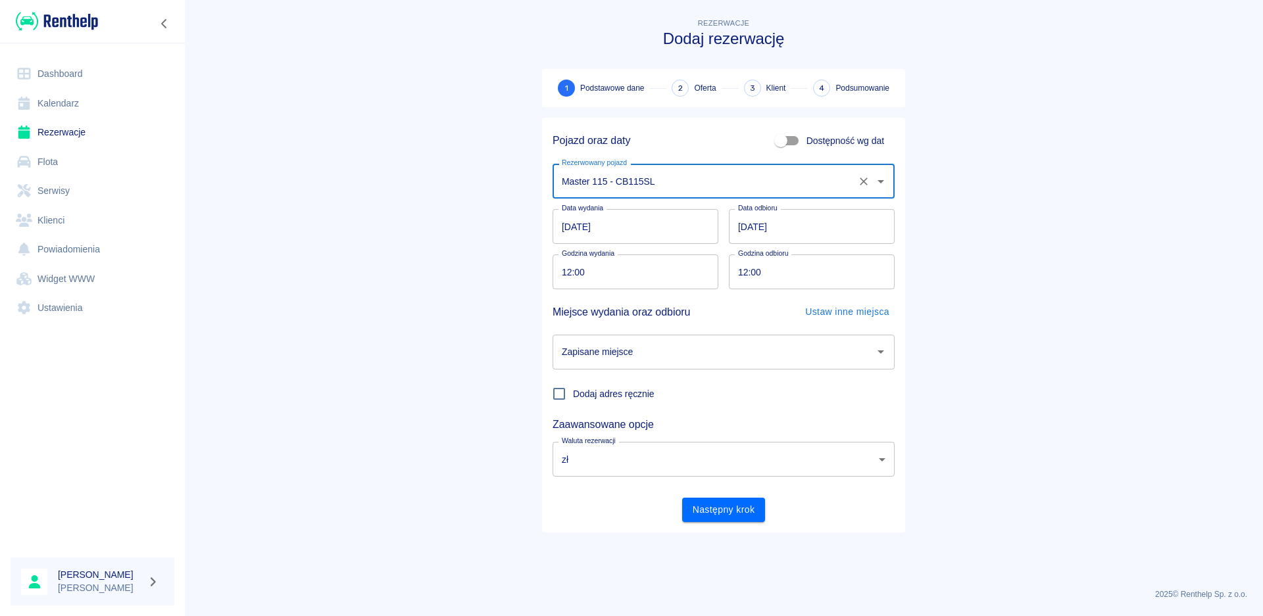
click at [575, 228] on input "[DATE]" at bounding box center [635, 226] width 166 height 35
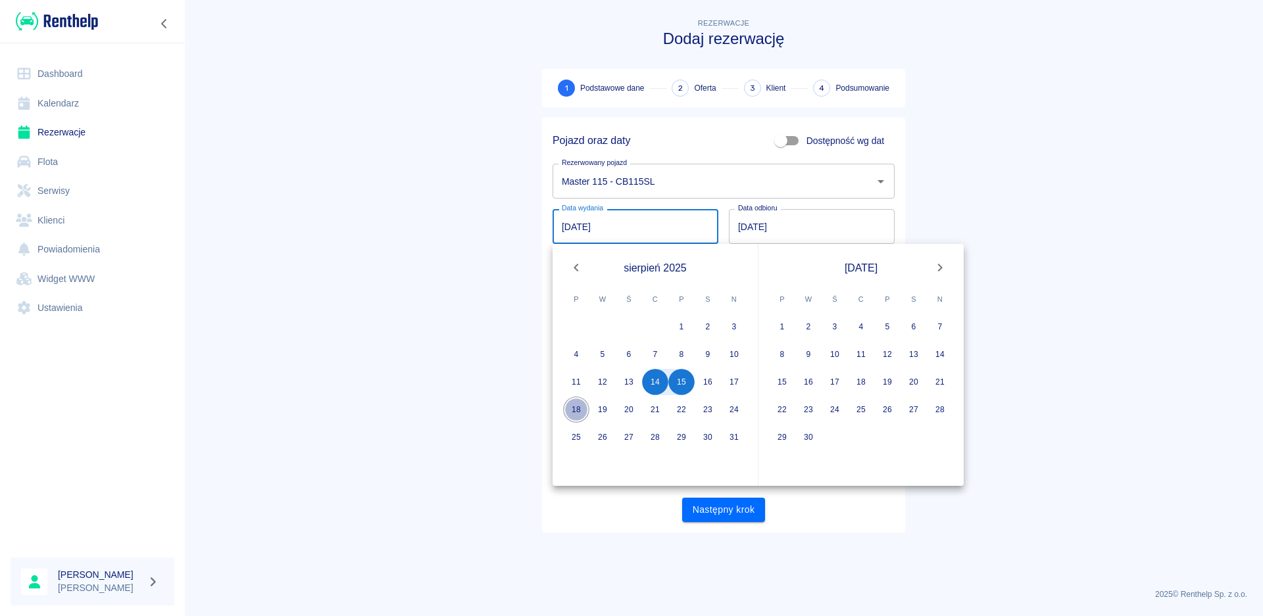
click at [575, 414] on button "18" at bounding box center [576, 410] width 26 height 26
type input "[DATE]"
type input "DD.MM.YYYY"
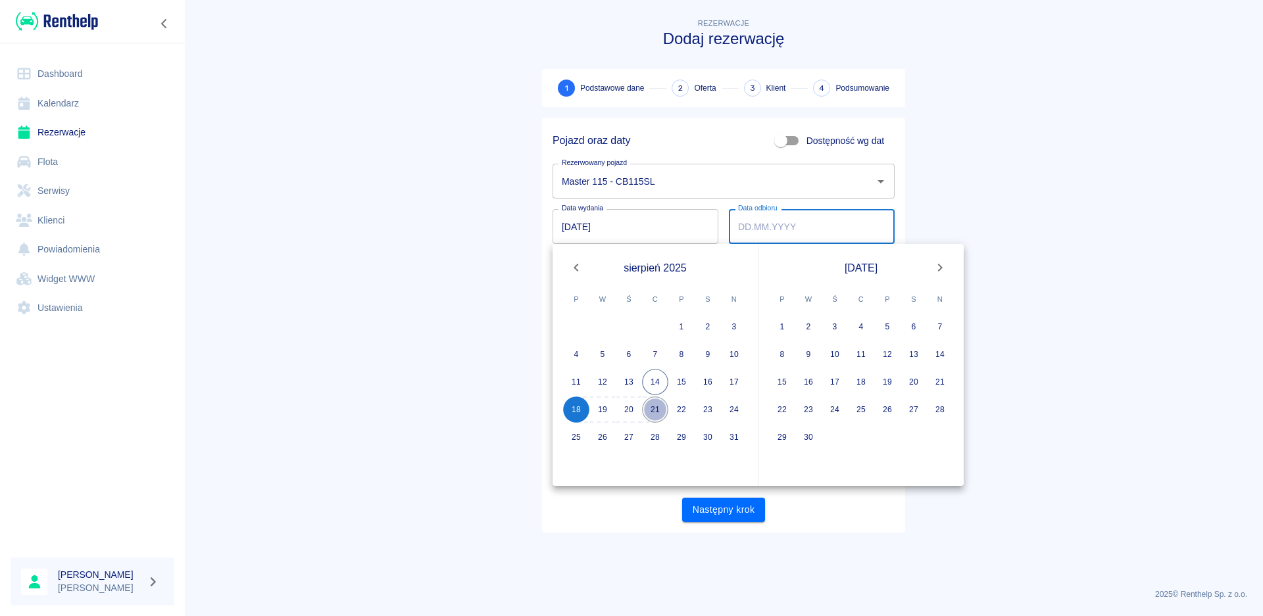
click at [653, 412] on button "21" at bounding box center [655, 410] width 26 height 26
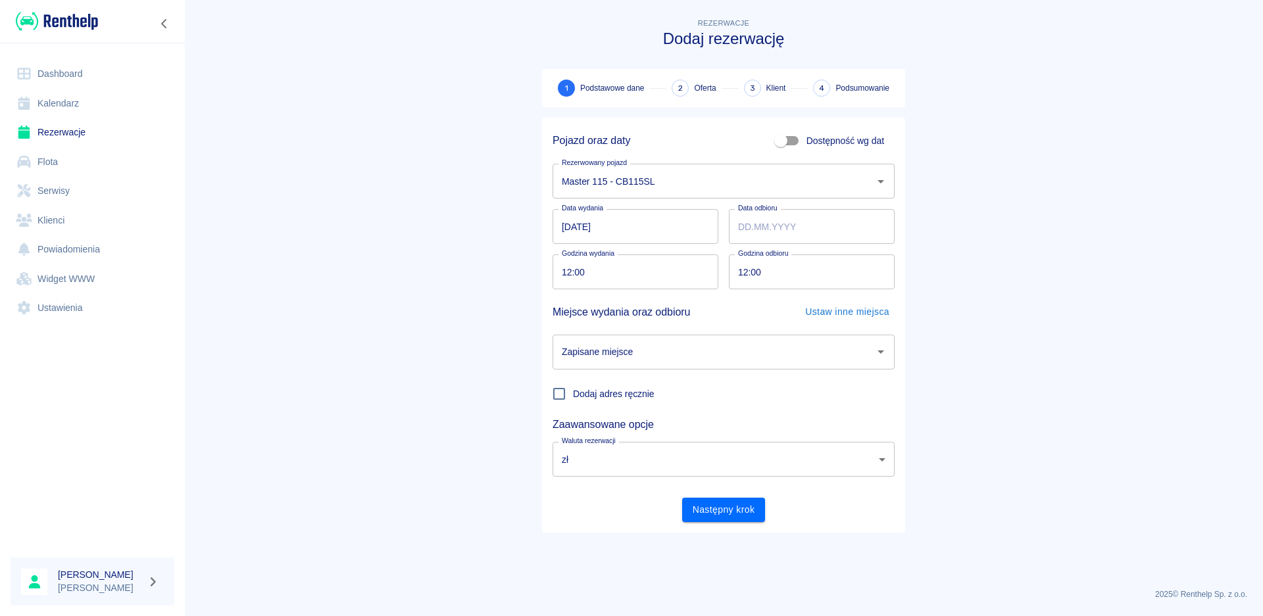
type input "[DATE]"
click at [569, 277] on input "12:00" at bounding box center [630, 271] width 157 height 35
type input "10:00"
click at [742, 276] on input "12:00" at bounding box center [807, 271] width 157 height 35
click at [875, 354] on icon "Otwórz" at bounding box center [881, 352] width 16 height 16
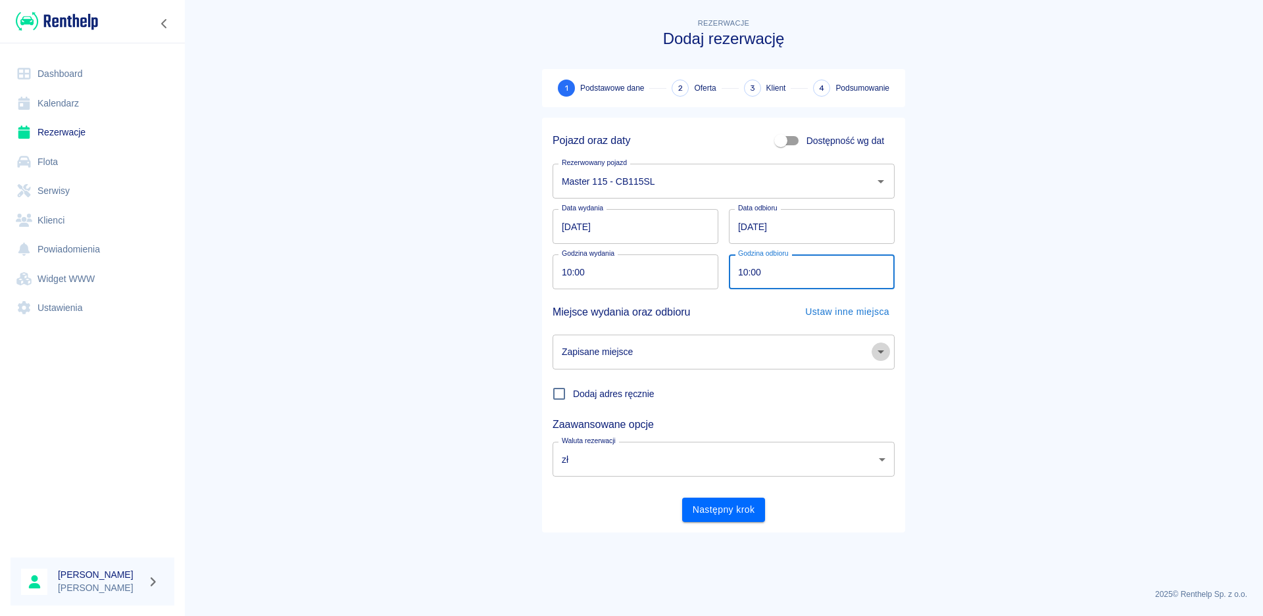
type input "10:00"
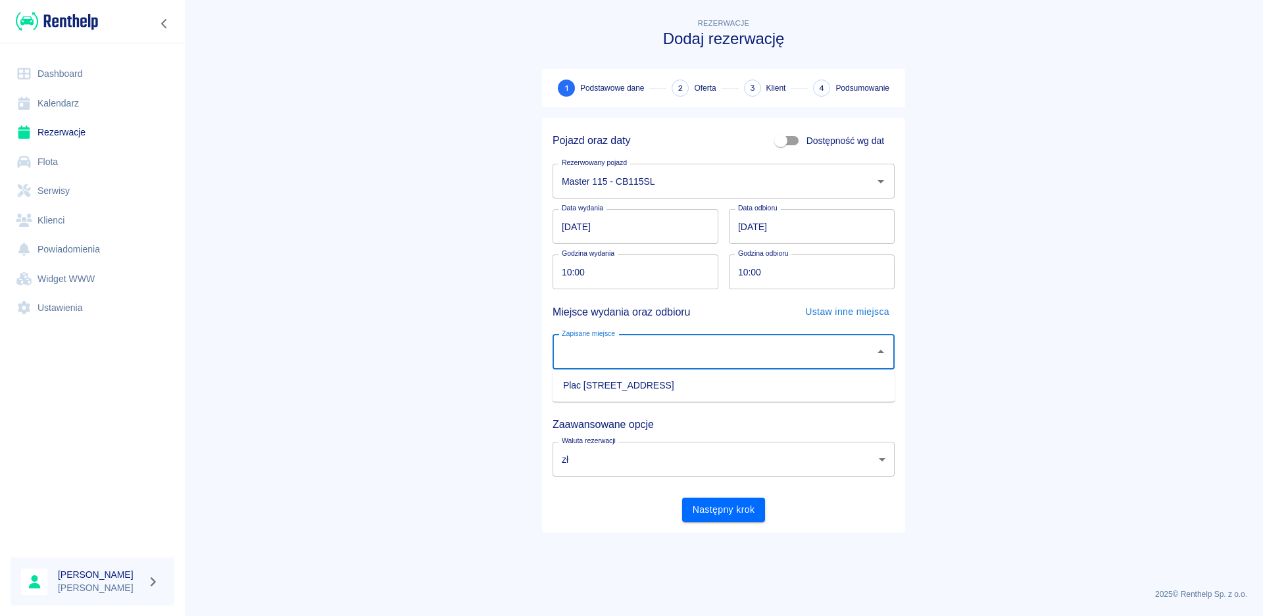
click at [616, 384] on li "Plac [STREET_ADDRESS]" at bounding box center [723, 386] width 342 height 22
type input "Plac [STREET_ADDRESS]"
click at [720, 506] on button "Następny krok" at bounding box center [724, 510] width 84 height 24
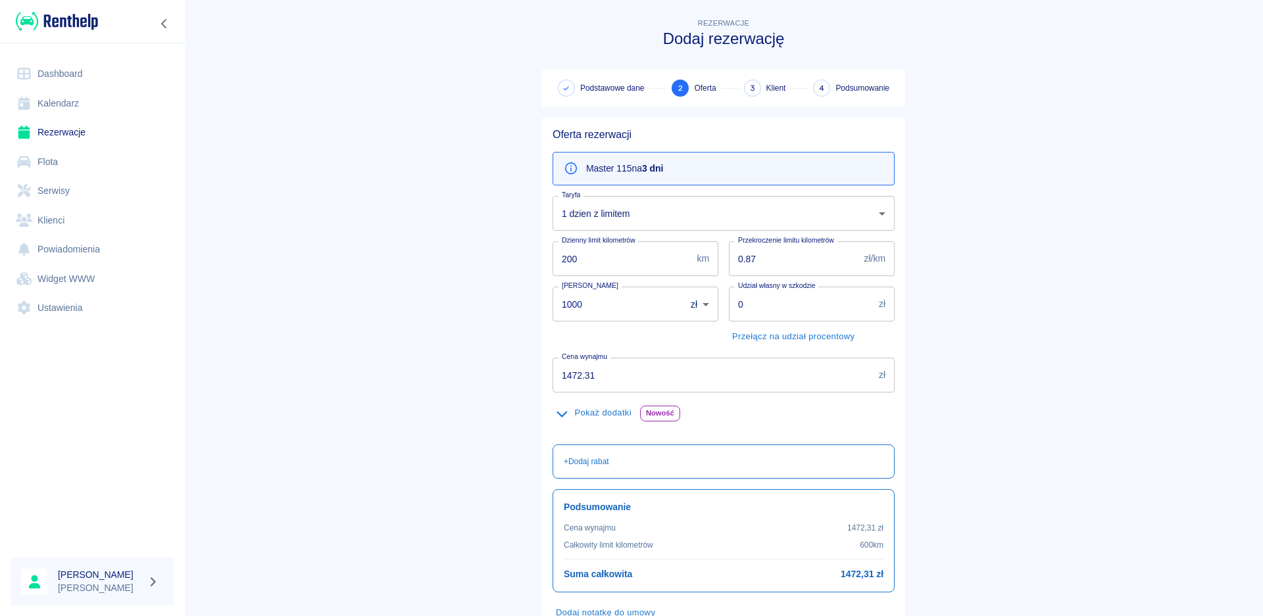
click at [874, 213] on body "Używamy plików Cookies, by zapewnić Ci najlepsze możliwe doświadczenie. Aby dow…" at bounding box center [631, 308] width 1263 height 616
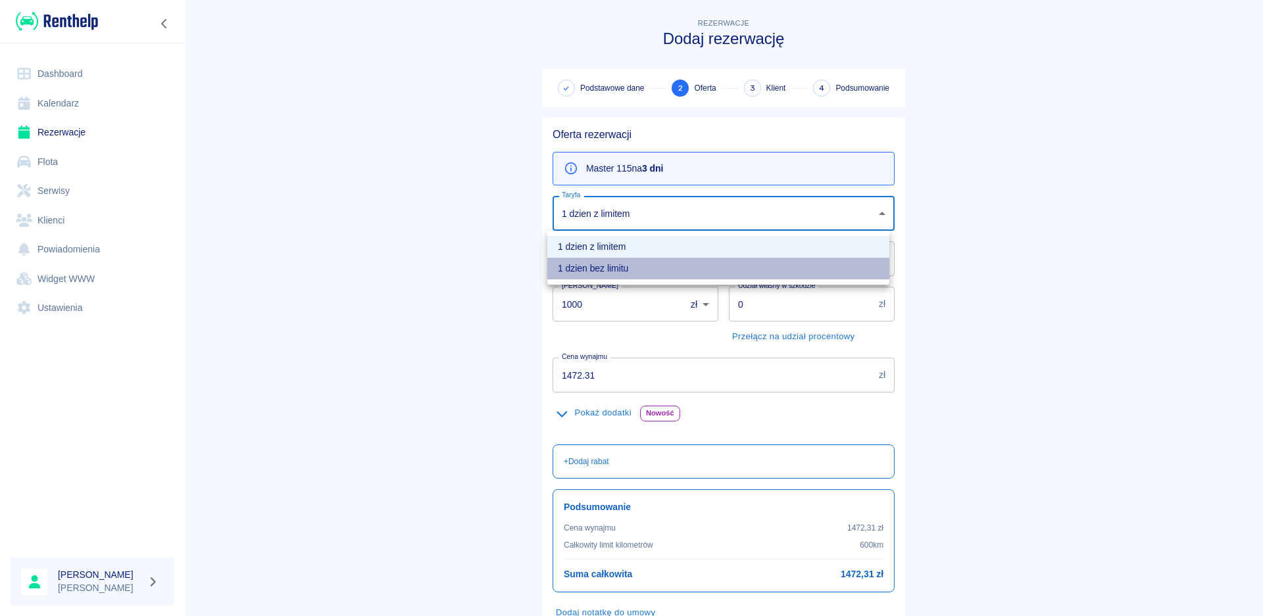
click at [650, 268] on li "1 dzien bez limitu" at bounding box center [718, 269] width 342 height 22
type input "4732b397-8444-4935-ace6-6f0cd43707fb"
type input "1200"
type input "1841.31"
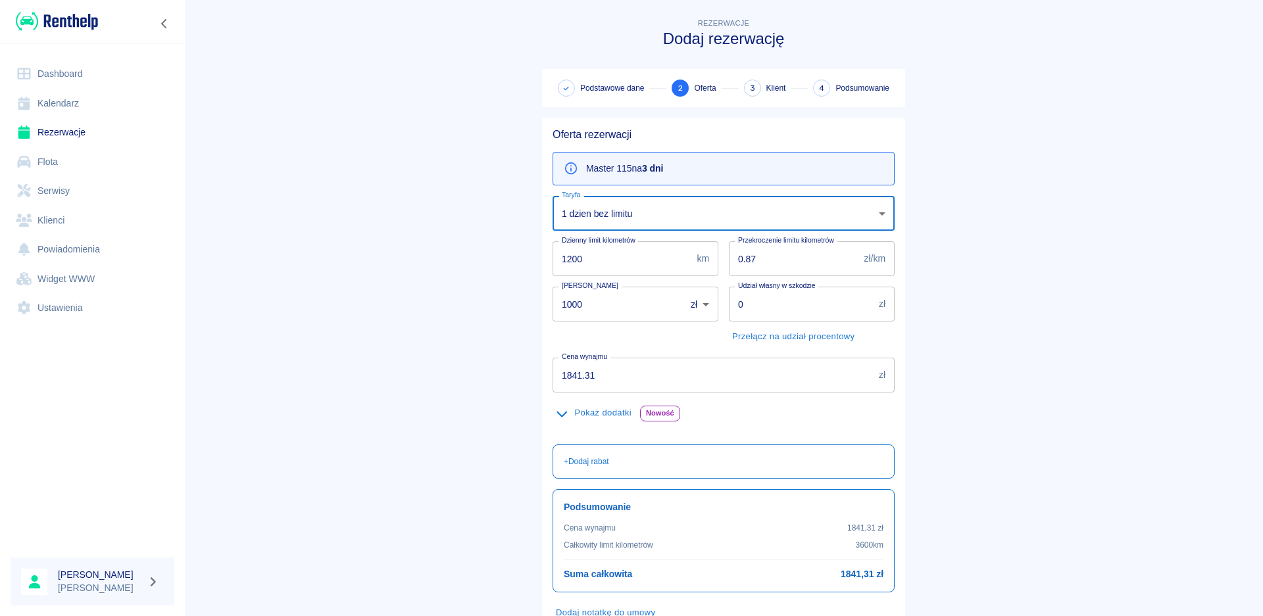
click at [563, 256] on input "1200" at bounding box center [621, 258] width 139 height 35
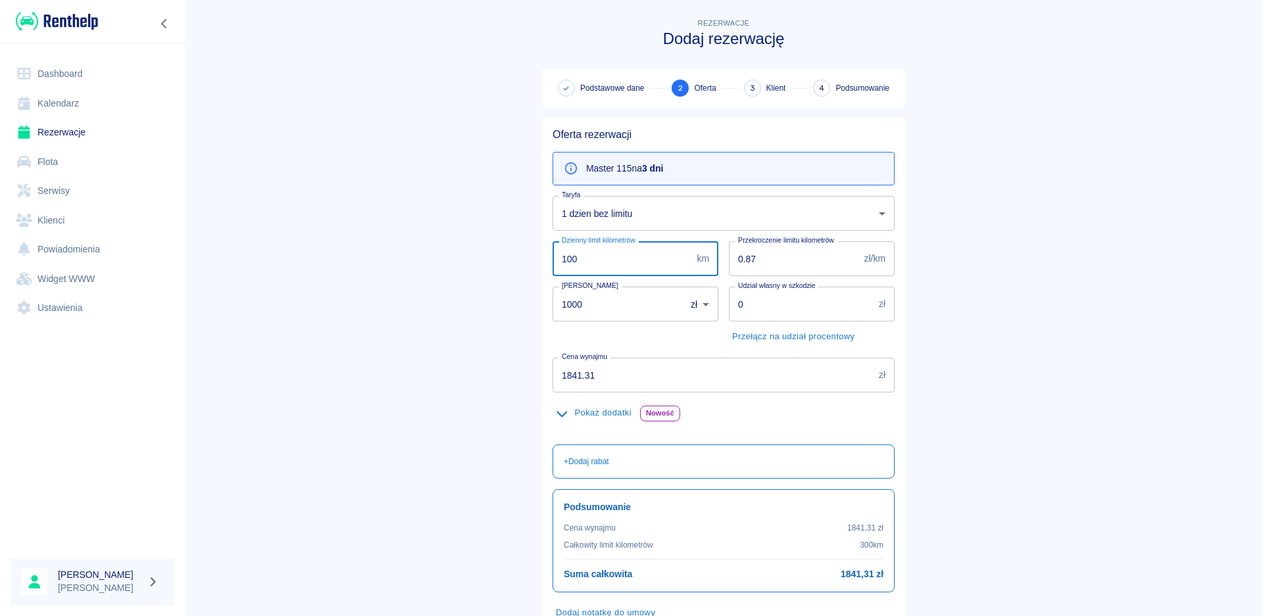
type input "1300"
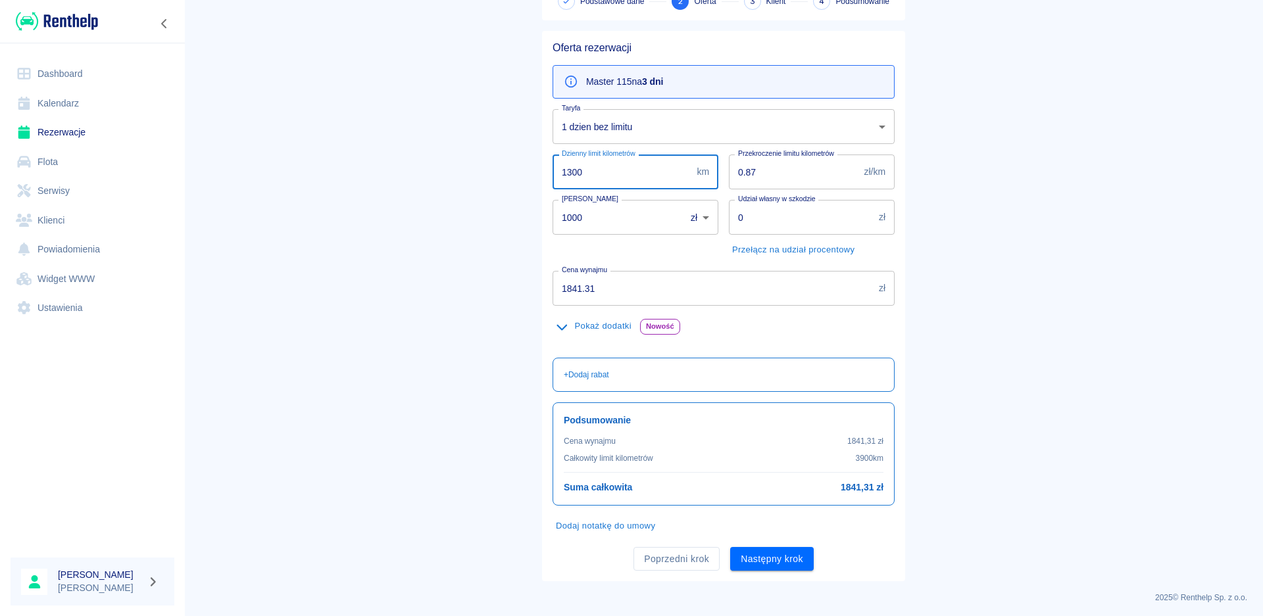
scroll to position [90, 0]
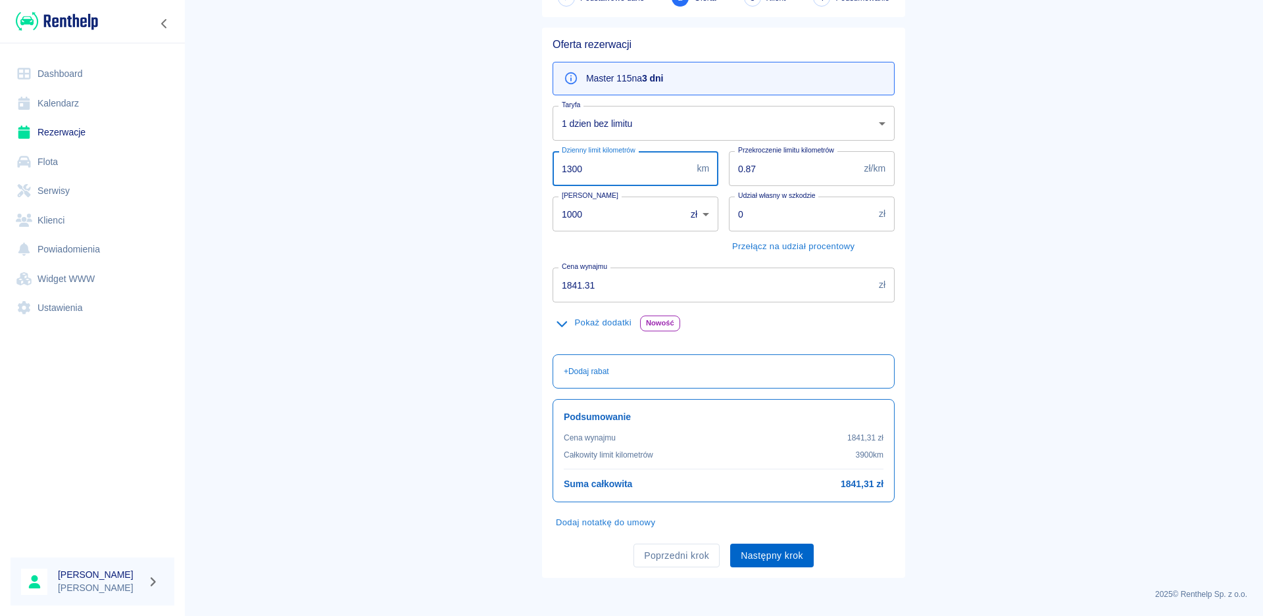
click at [767, 552] on button "Następny krok" at bounding box center [772, 556] width 84 height 24
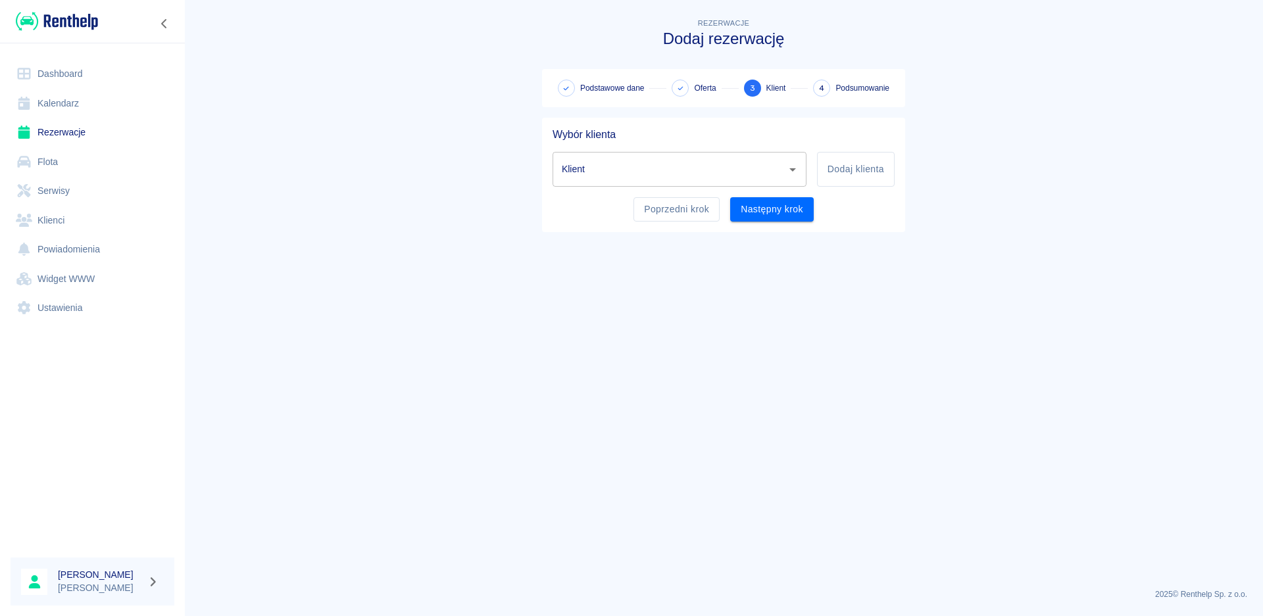
scroll to position [0, 0]
click at [598, 165] on input "Klient" at bounding box center [669, 169] width 222 height 23
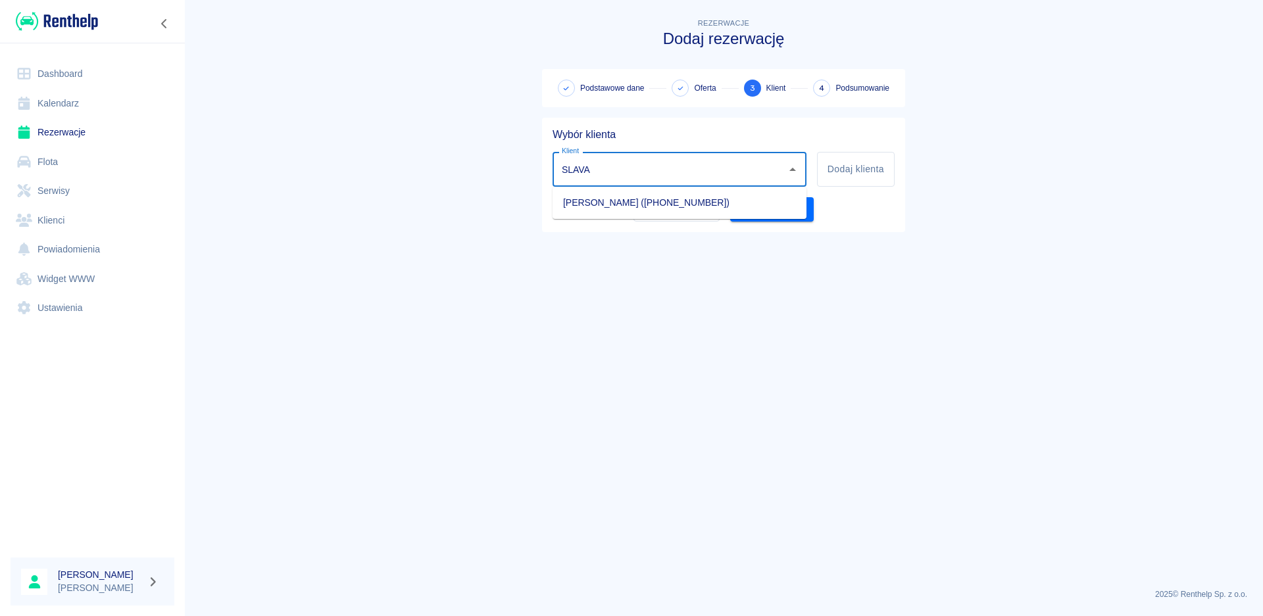
click at [672, 215] on ul "[PERSON_NAME] ([PHONE_NUMBER])" at bounding box center [679, 203] width 254 height 32
click at [664, 199] on li "[PERSON_NAME] ([PHONE_NUMBER])" at bounding box center [679, 203] width 254 height 22
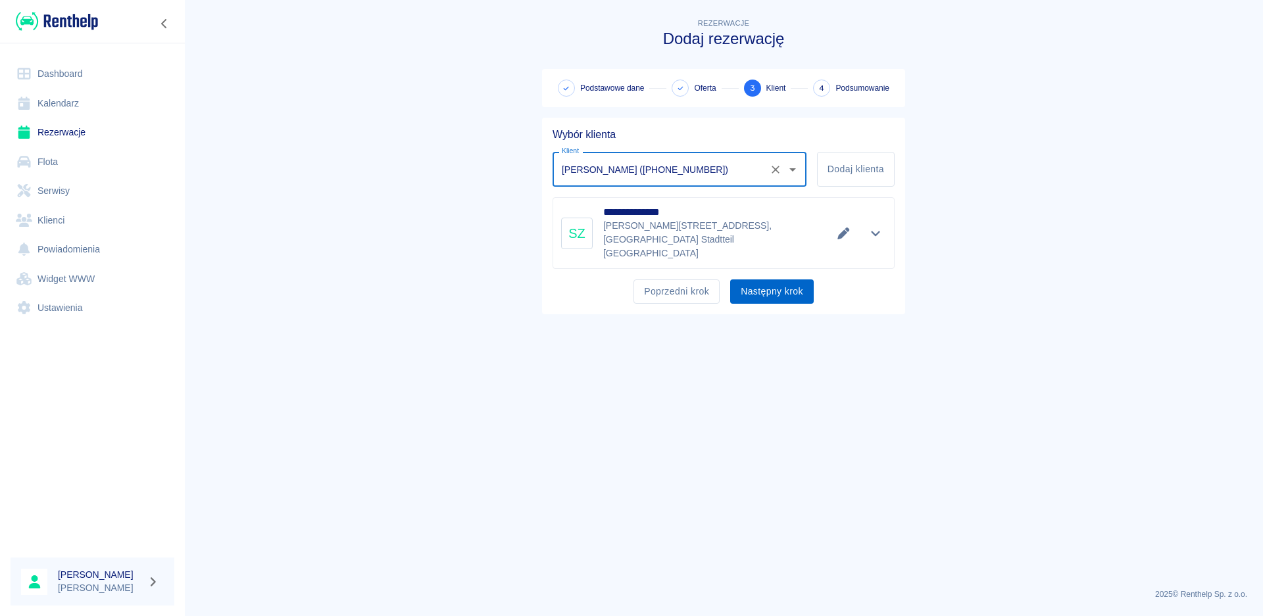
type input "[PERSON_NAME] ([PHONE_NUMBER])"
click at [770, 279] on button "Następny krok" at bounding box center [772, 291] width 84 height 24
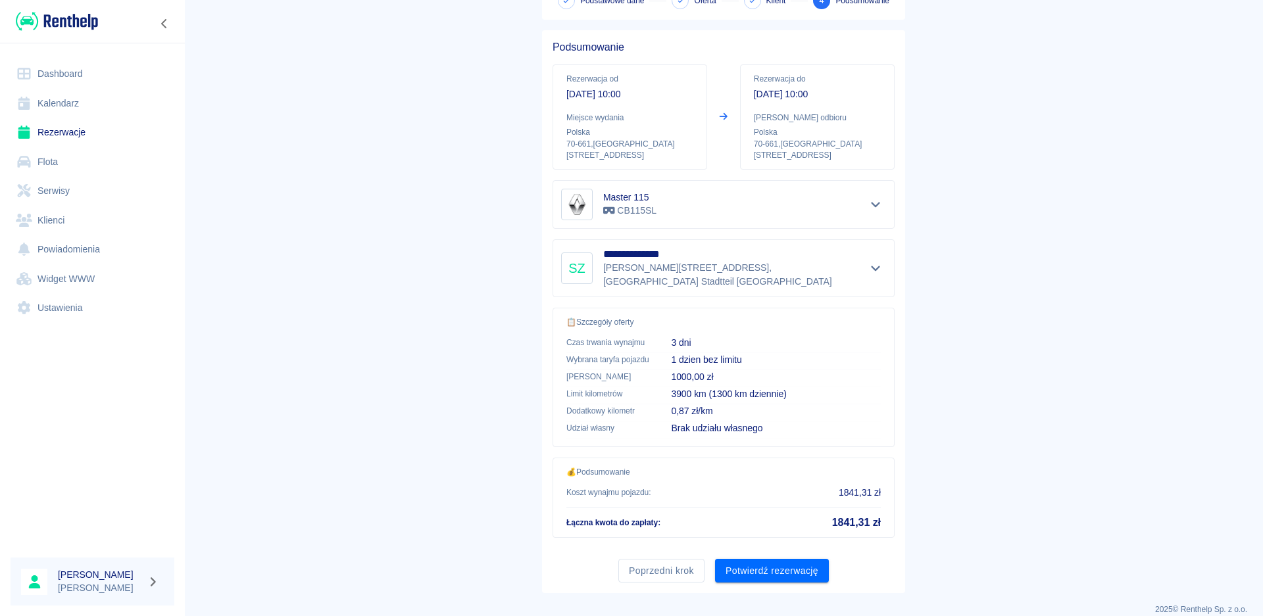
scroll to position [93, 0]
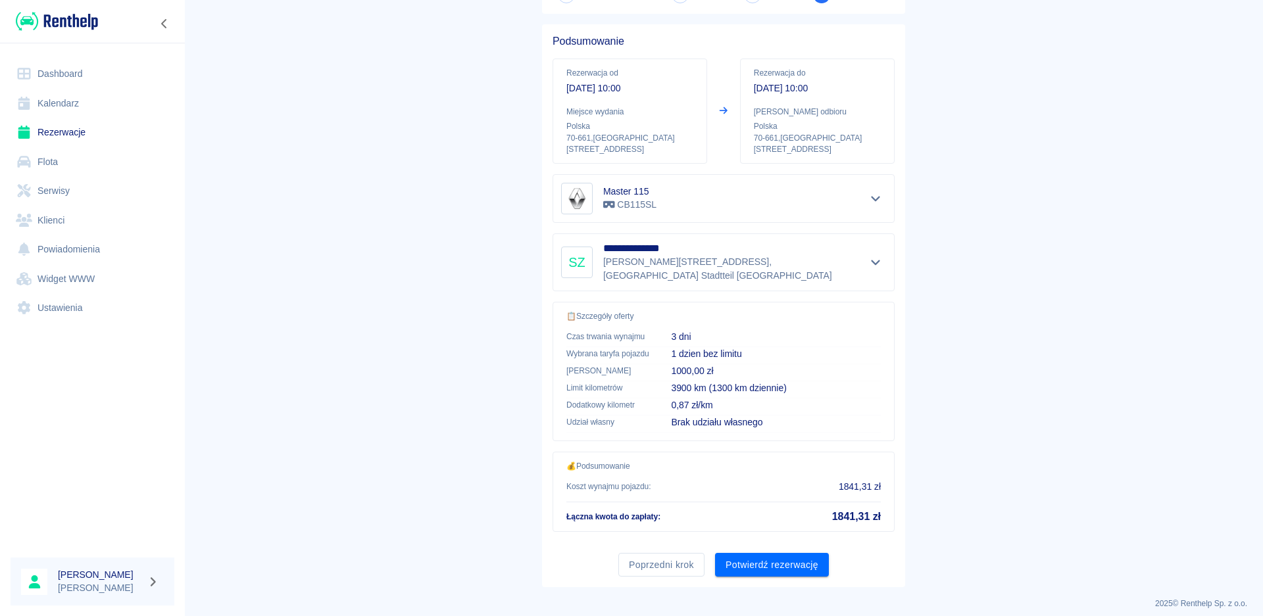
click at [767, 555] on button "Potwierdź rezerwację" at bounding box center [772, 565] width 114 height 24
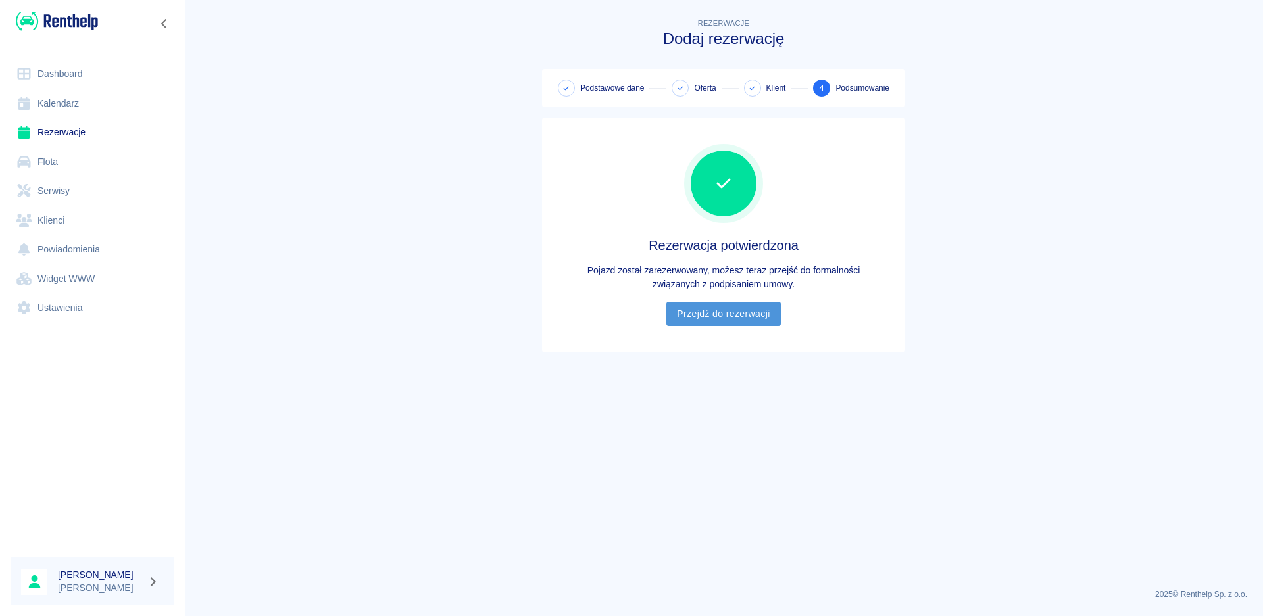
click at [719, 320] on link "Przejdź do rezerwacji" at bounding box center [723, 314] width 114 height 24
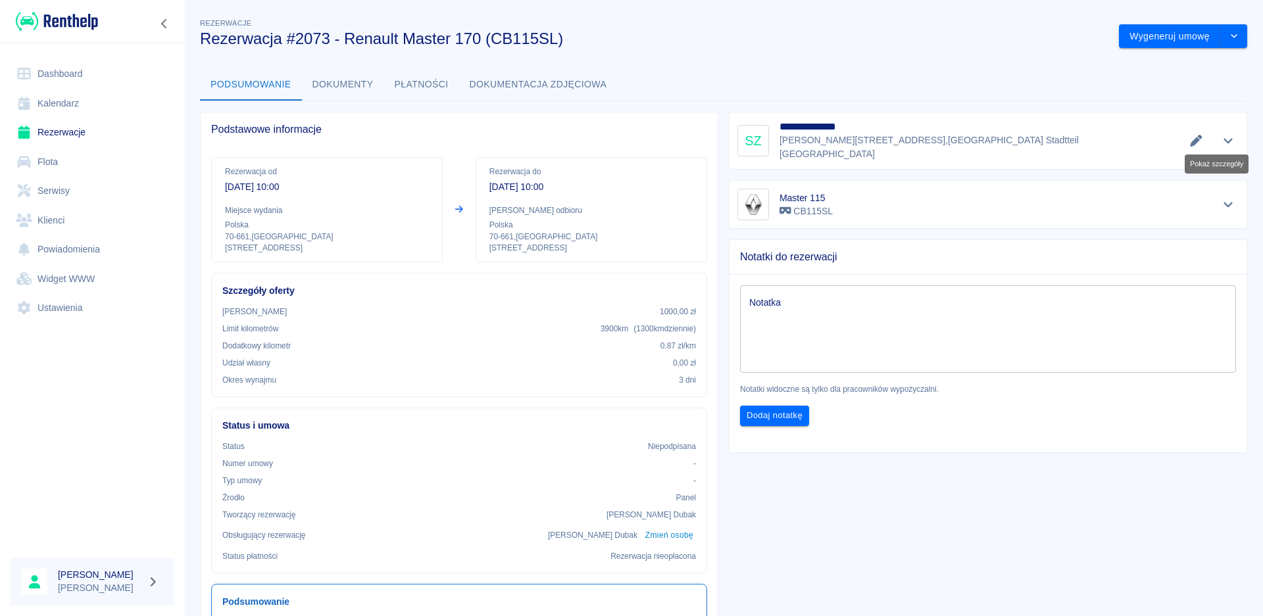
click at [1220, 136] on icon "Pokaż szczegóły" at bounding box center [1227, 141] width 15 height 12
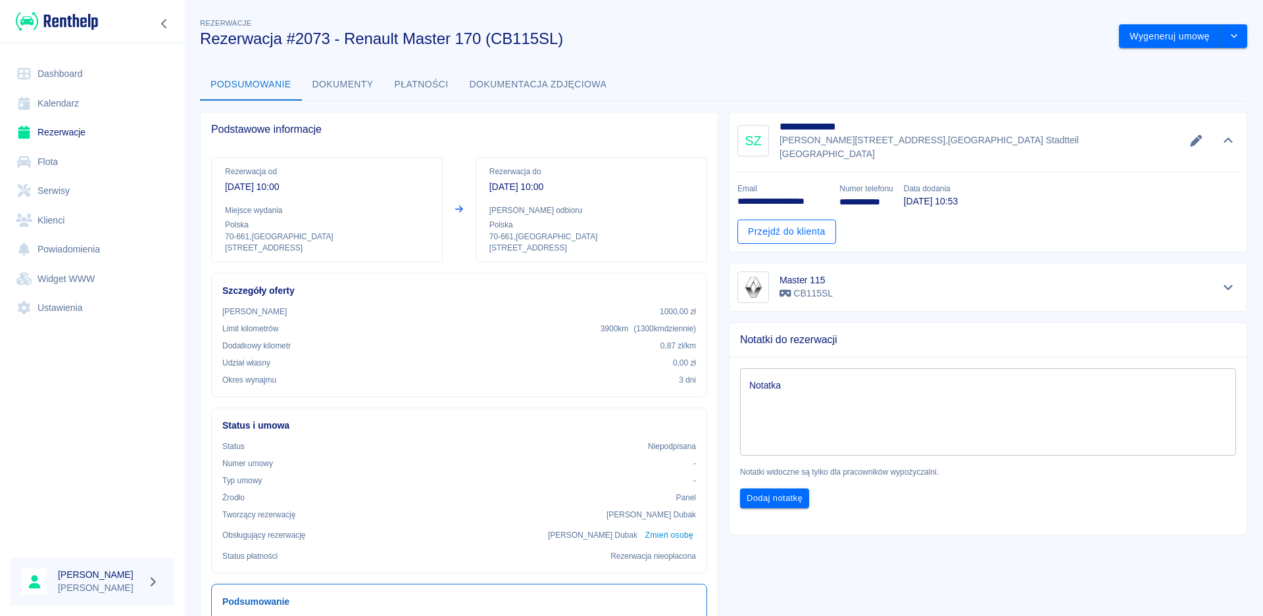
click at [794, 220] on link "Przejdź do klienta" at bounding box center [786, 232] width 99 height 24
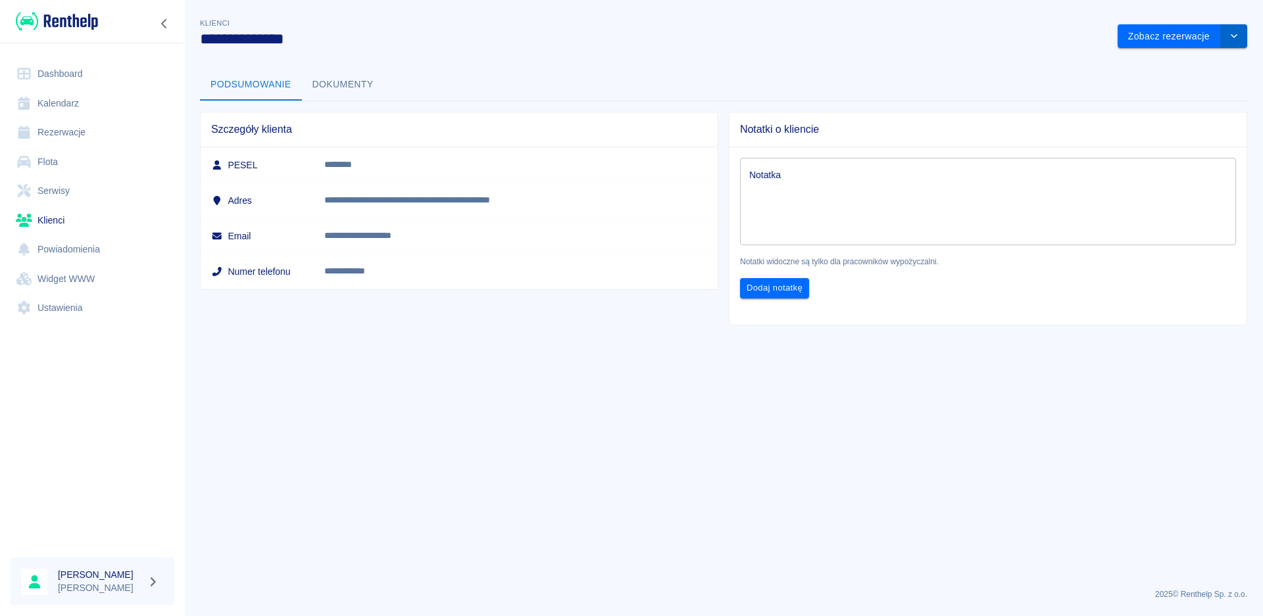
click at [1240, 34] on button "drop-down" at bounding box center [1233, 36] width 26 height 24
click at [1164, 61] on li "Edytuj klienta" at bounding box center [1182, 64] width 118 height 22
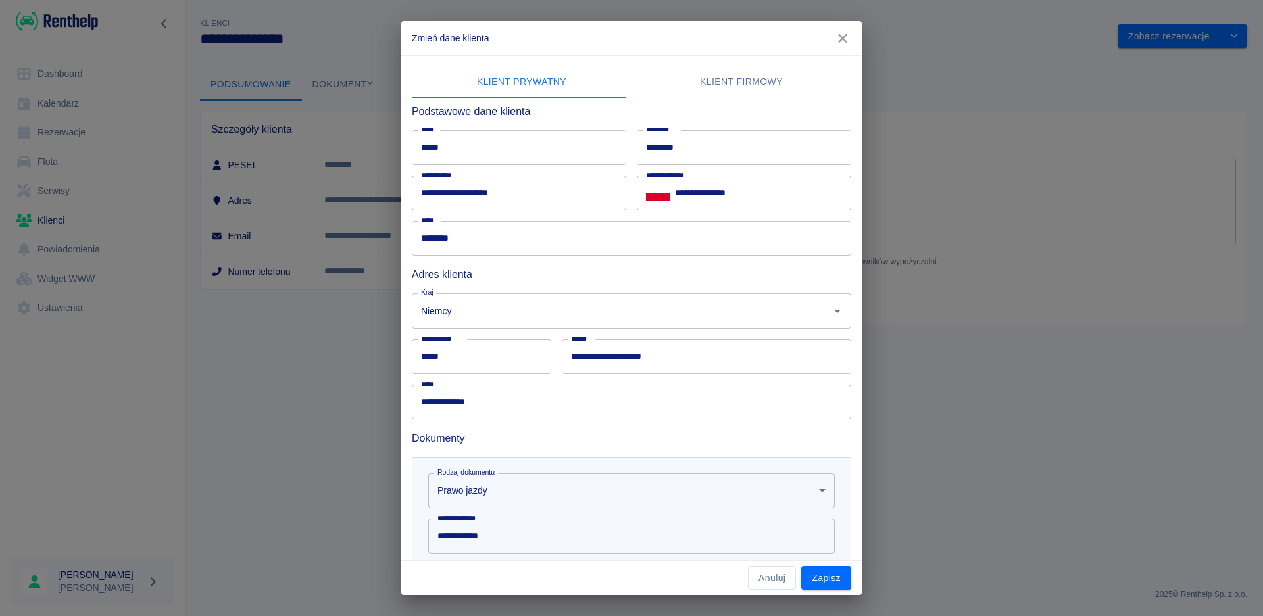
click at [742, 194] on input "**********" at bounding box center [763, 193] width 176 height 35
type input "**********"
click at [467, 239] on input "********" at bounding box center [631, 238] width 439 height 35
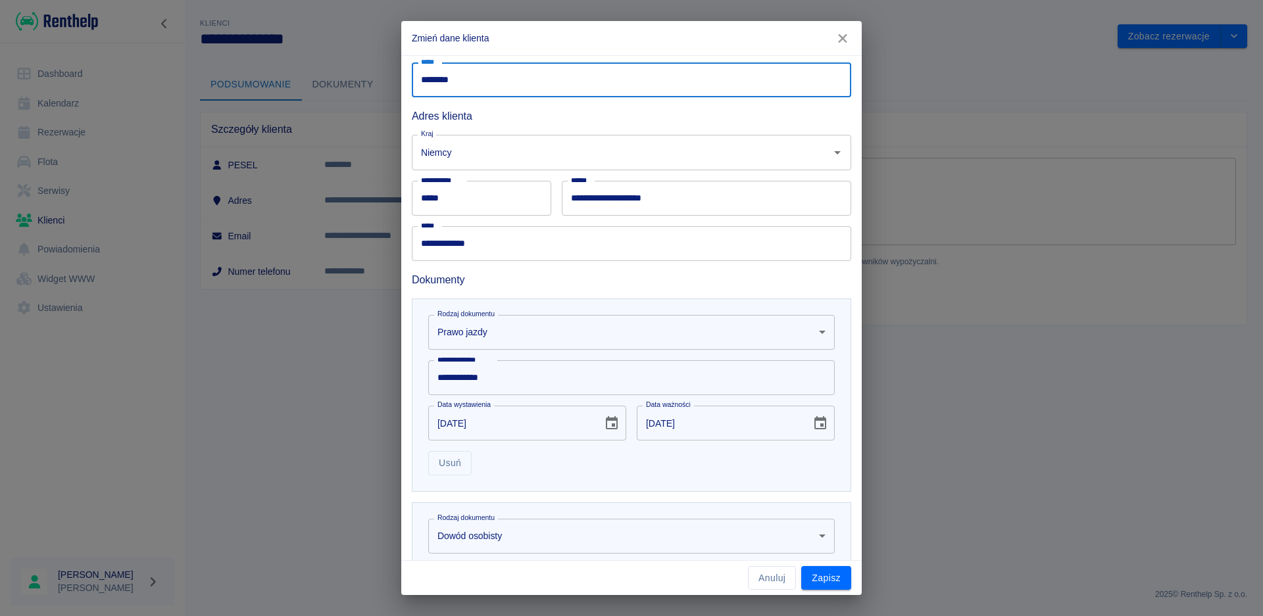
scroll to position [197, 0]
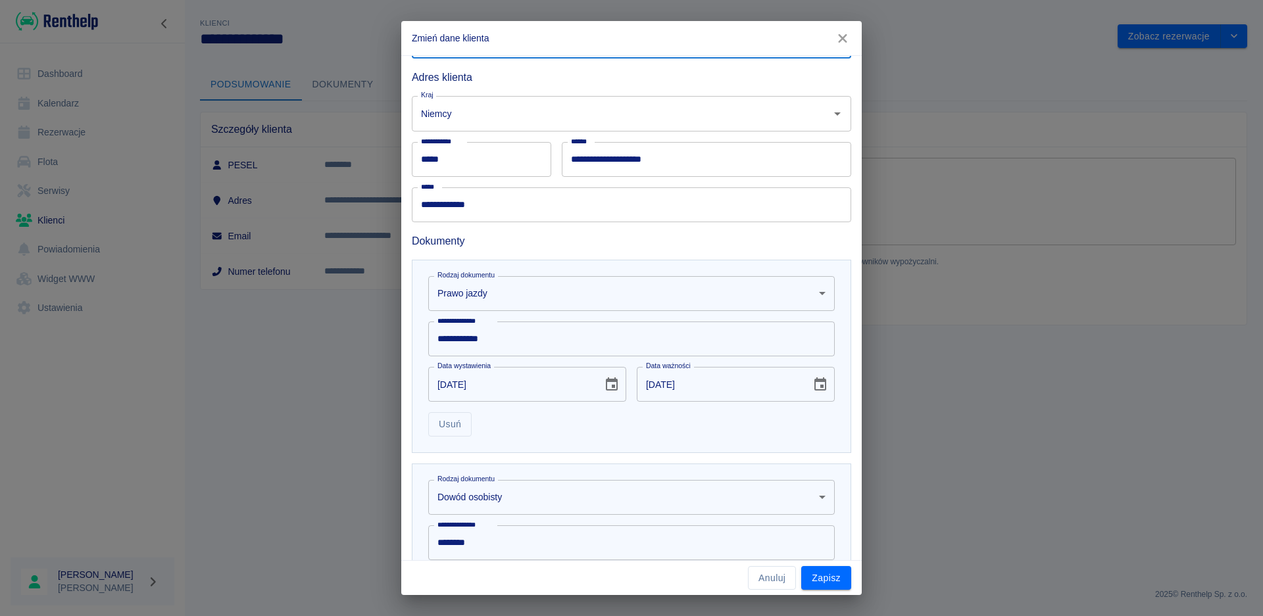
click at [519, 341] on input "**********" at bounding box center [631, 339] width 406 height 35
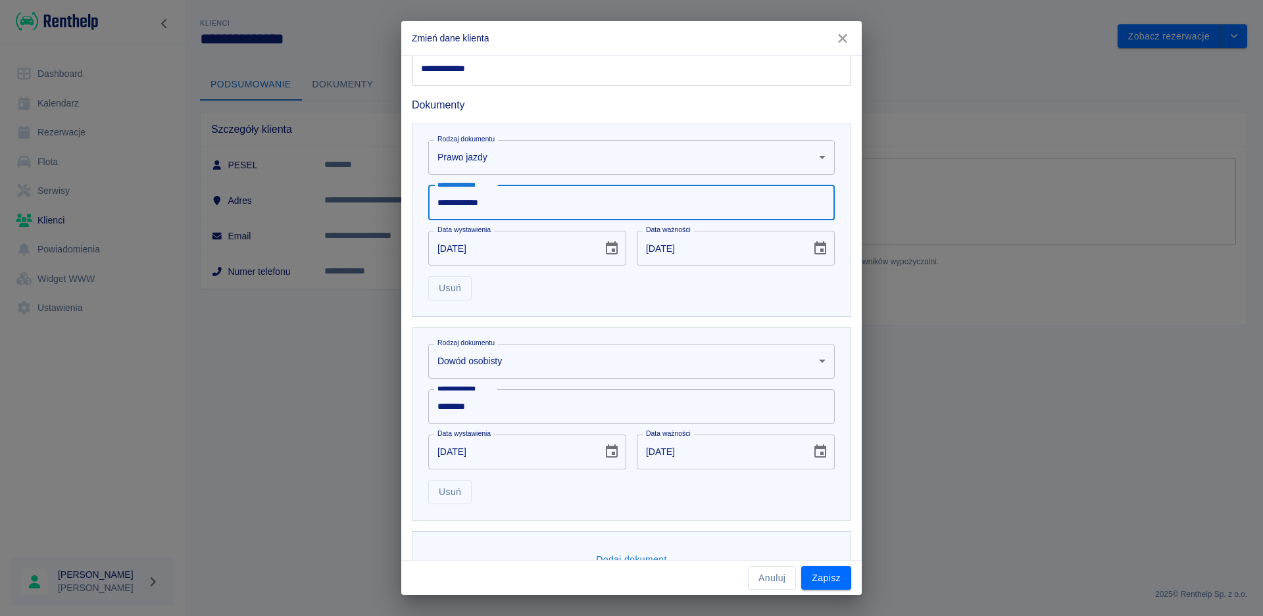
scroll to position [372, 0]
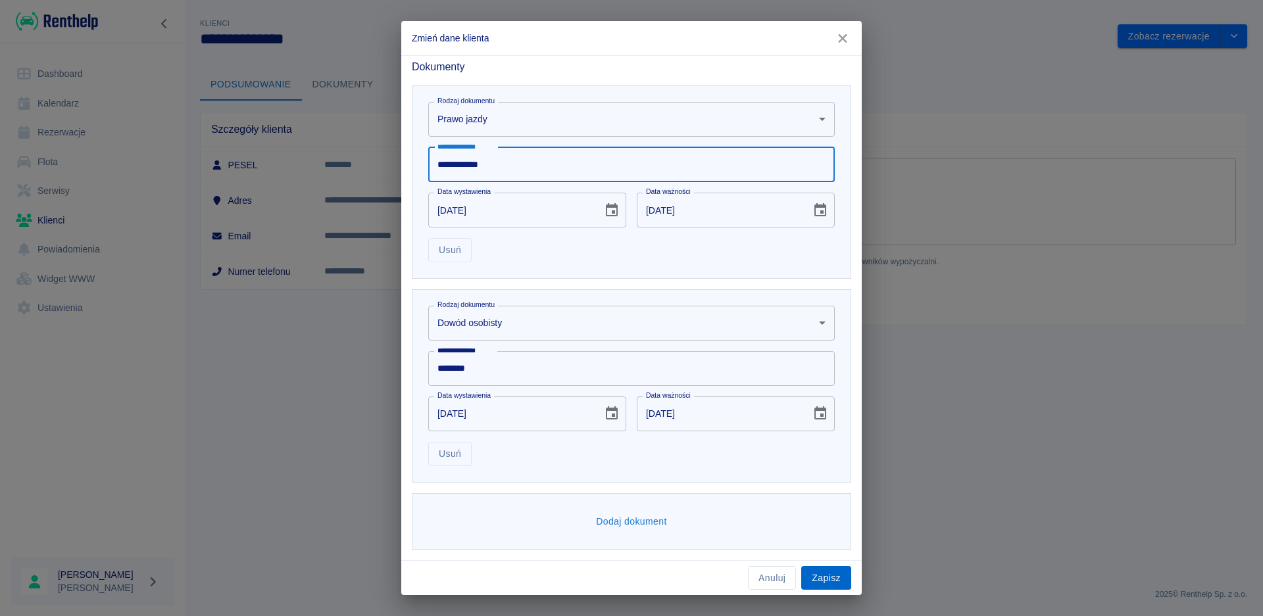
type input "**********"
click at [831, 578] on button "Zapisz" at bounding box center [826, 578] width 50 height 24
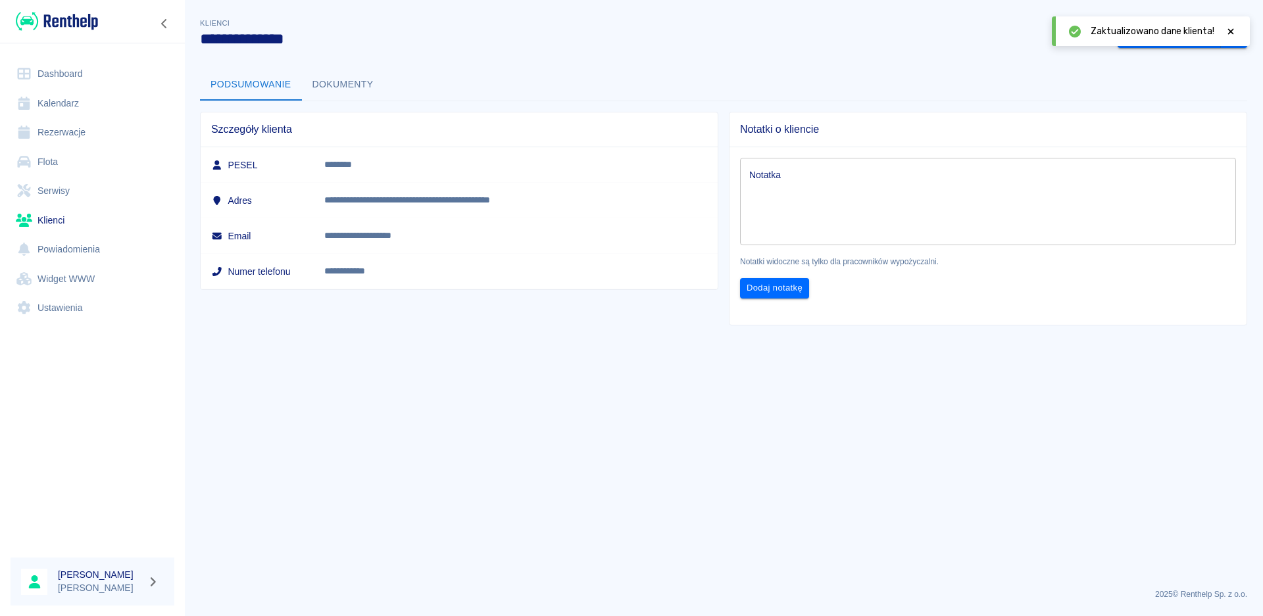
click at [1229, 30] on icon at bounding box center [1230, 31] width 12 height 9
click at [62, 78] on link "Dashboard" at bounding box center [93, 74] width 164 height 30
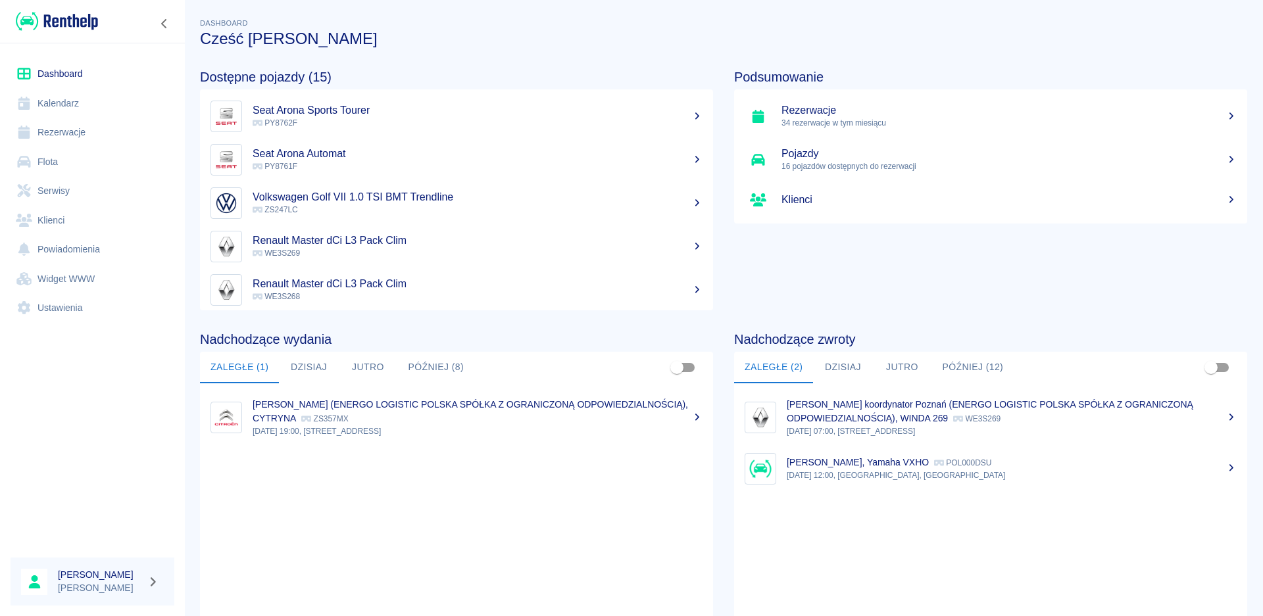
click at [836, 120] on p "34 rezerwacje w tym miesiącu" at bounding box center [1008, 123] width 455 height 12
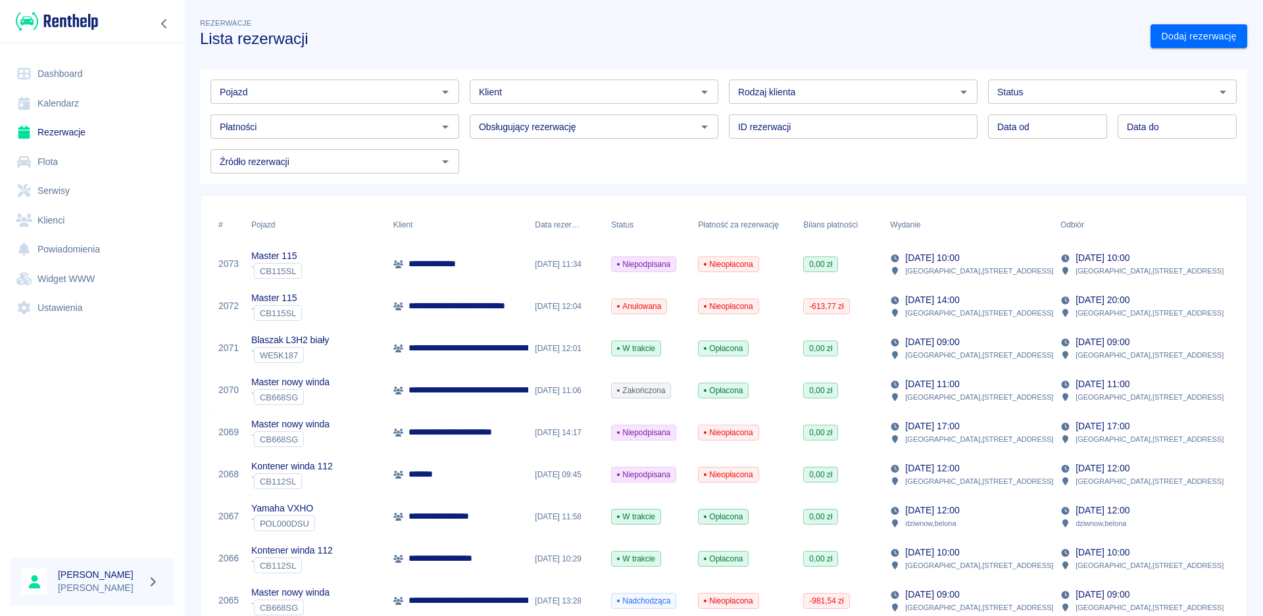
click at [448, 260] on p "**********" at bounding box center [438, 264] width 60 height 14
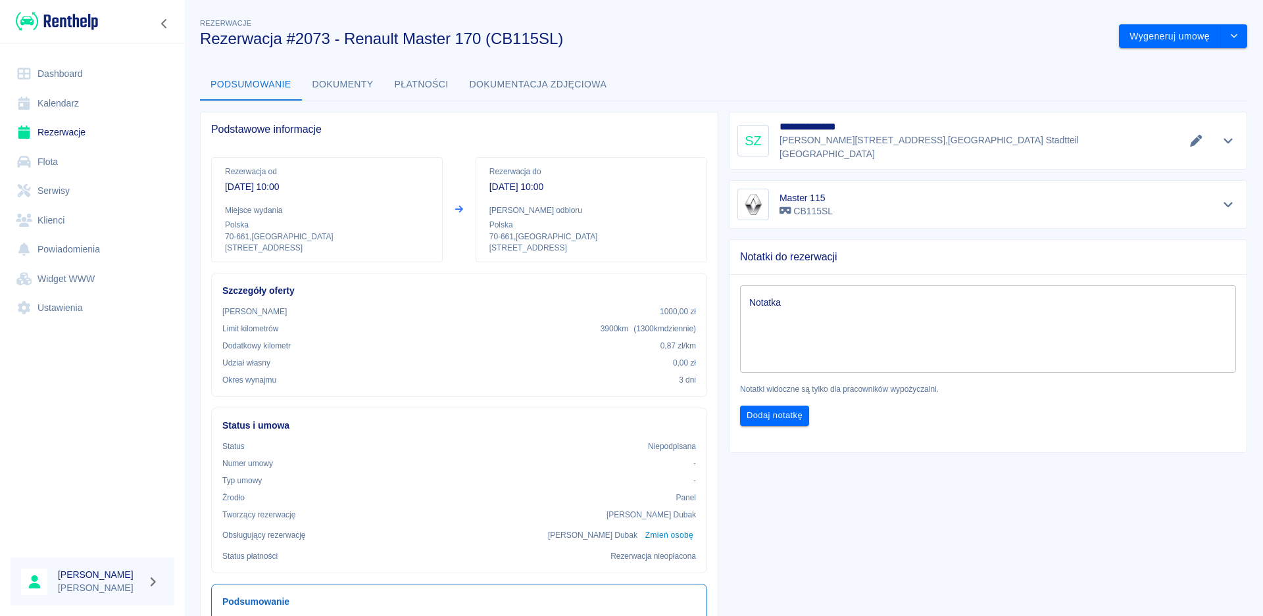
click at [754, 324] on textarea "Notatka" at bounding box center [987, 330] width 477 height 66
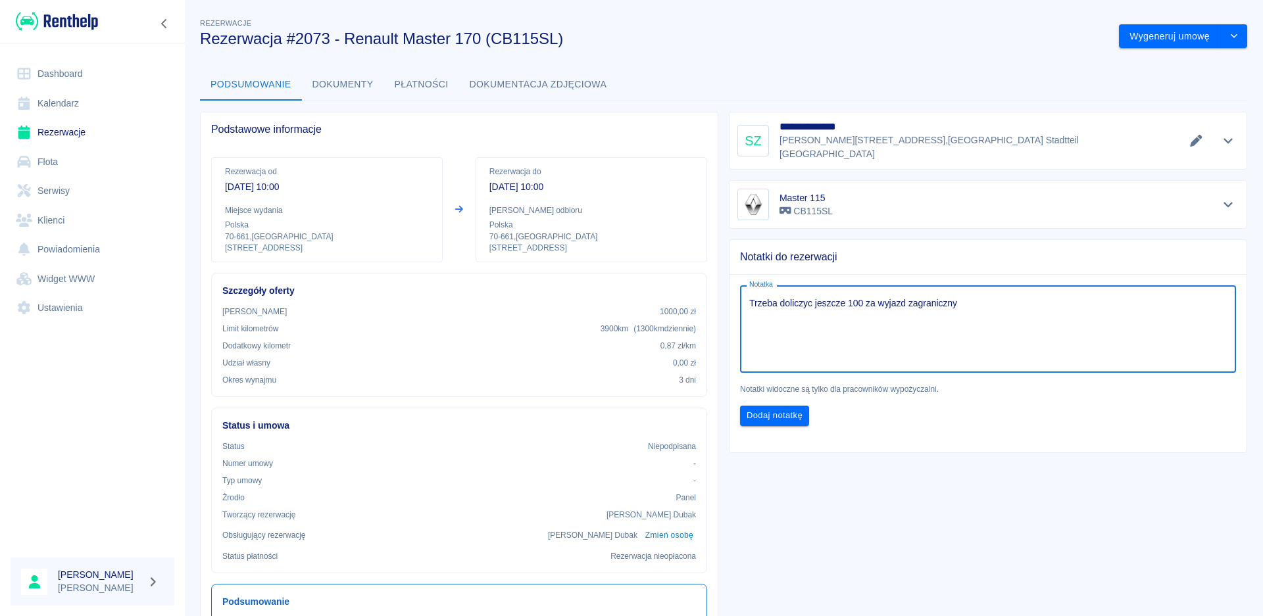
click at [789, 297] on textarea "Trzeba doliczyc jeszcze 100 za wyjazd zagraniczny" at bounding box center [987, 330] width 477 height 66
click at [790, 297] on textarea "Trzeba doliczyc jeszcze 100 za wyjazd zagraniczny" at bounding box center [987, 330] width 477 height 66
click at [788, 297] on textarea "Trzeba doliczyc jeszcze 100 za wyjazd zagraniczny" at bounding box center [987, 330] width 477 height 66
click at [781, 297] on textarea "Trzeba doliczyc jeszcze 100 za wyjazd zagraniczny" at bounding box center [987, 330] width 477 height 66
type textarea "Trzeba doliczyc jeszcze 100 za wyjazd zagraniczny"
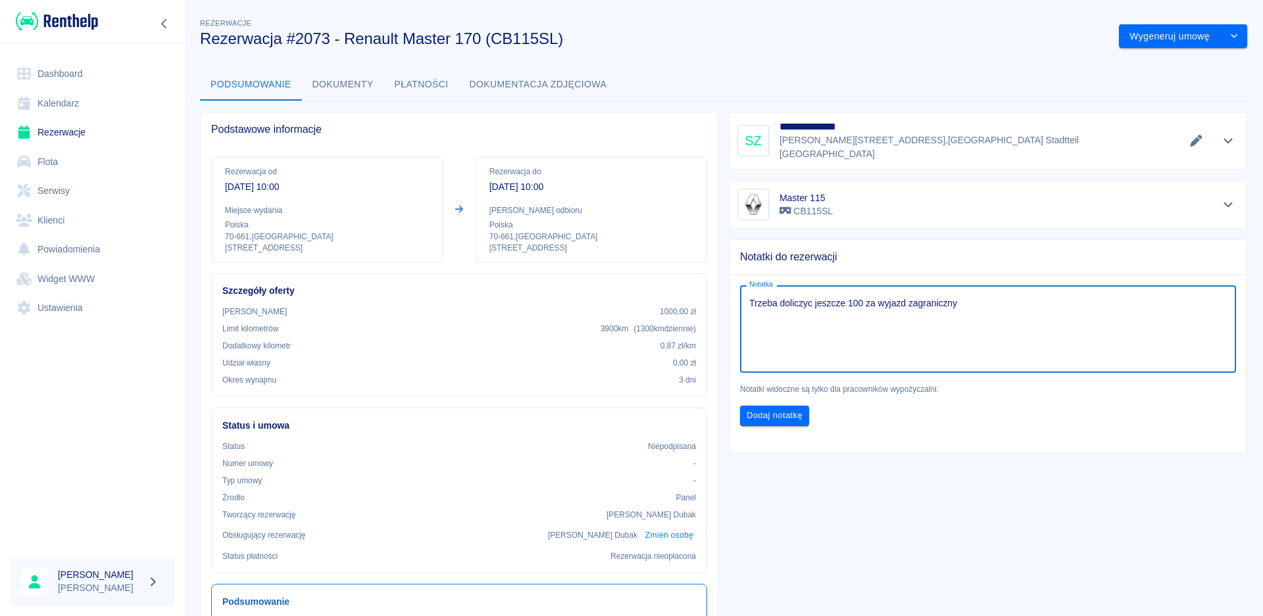
drag, startPoint x: 756, startPoint y: 411, endPoint x: 760, endPoint y: 422, distance: 11.2
click at [757, 410] on button "Dodaj notatkę" at bounding box center [774, 416] width 69 height 20
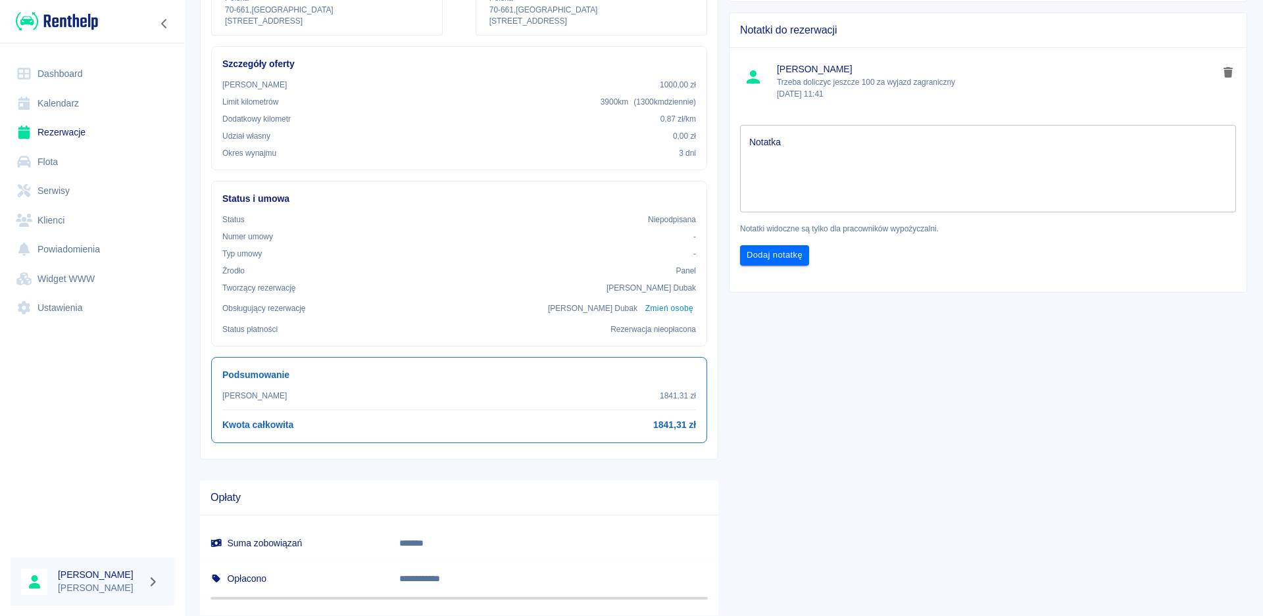
scroll to position [264, 0]
